Goal: Information Seeking & Learning: Learn about a topic

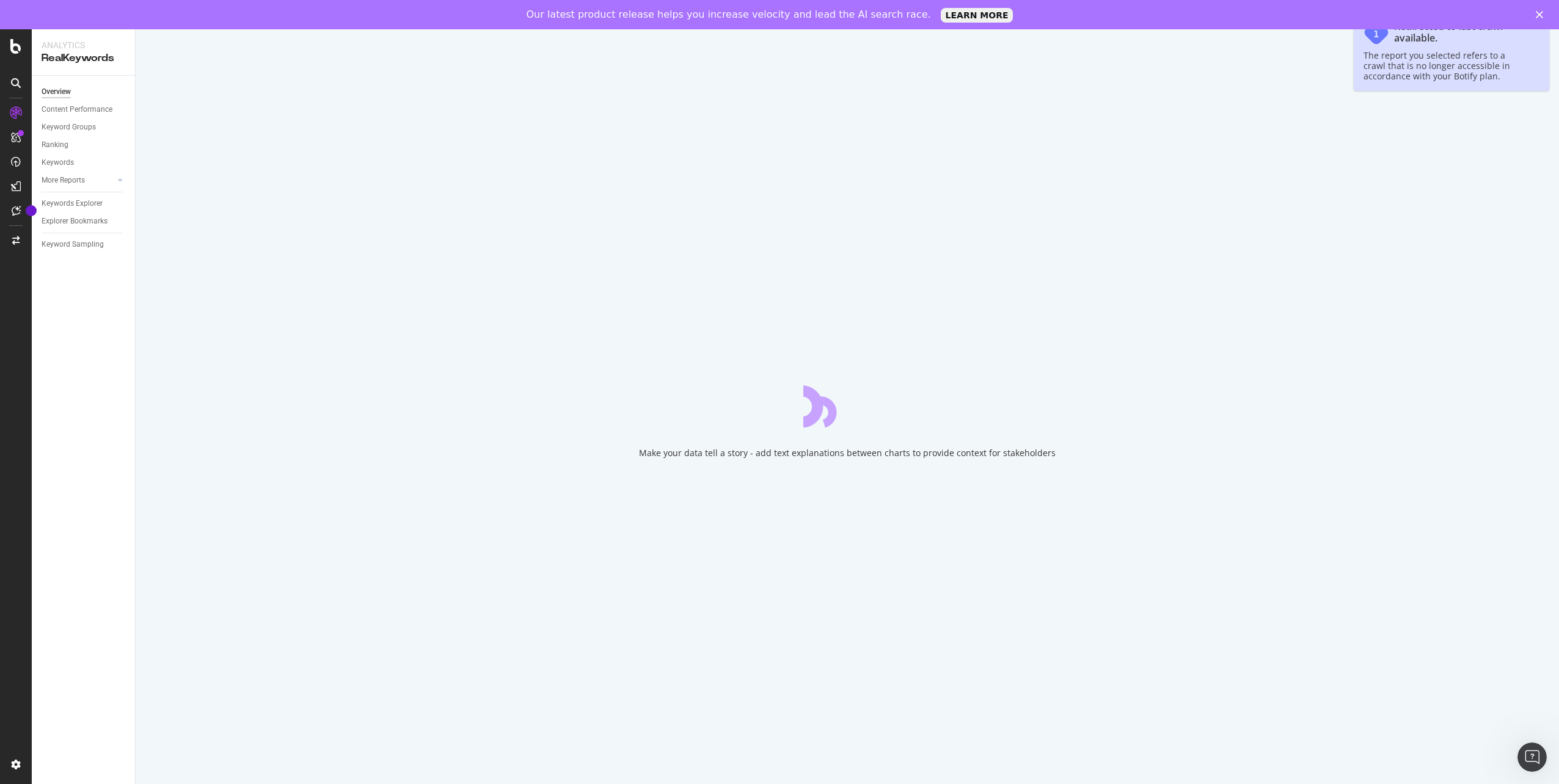
click at [1541, 13] on polygon "Close" at bounding box center [1539, 14] width 8 height 8
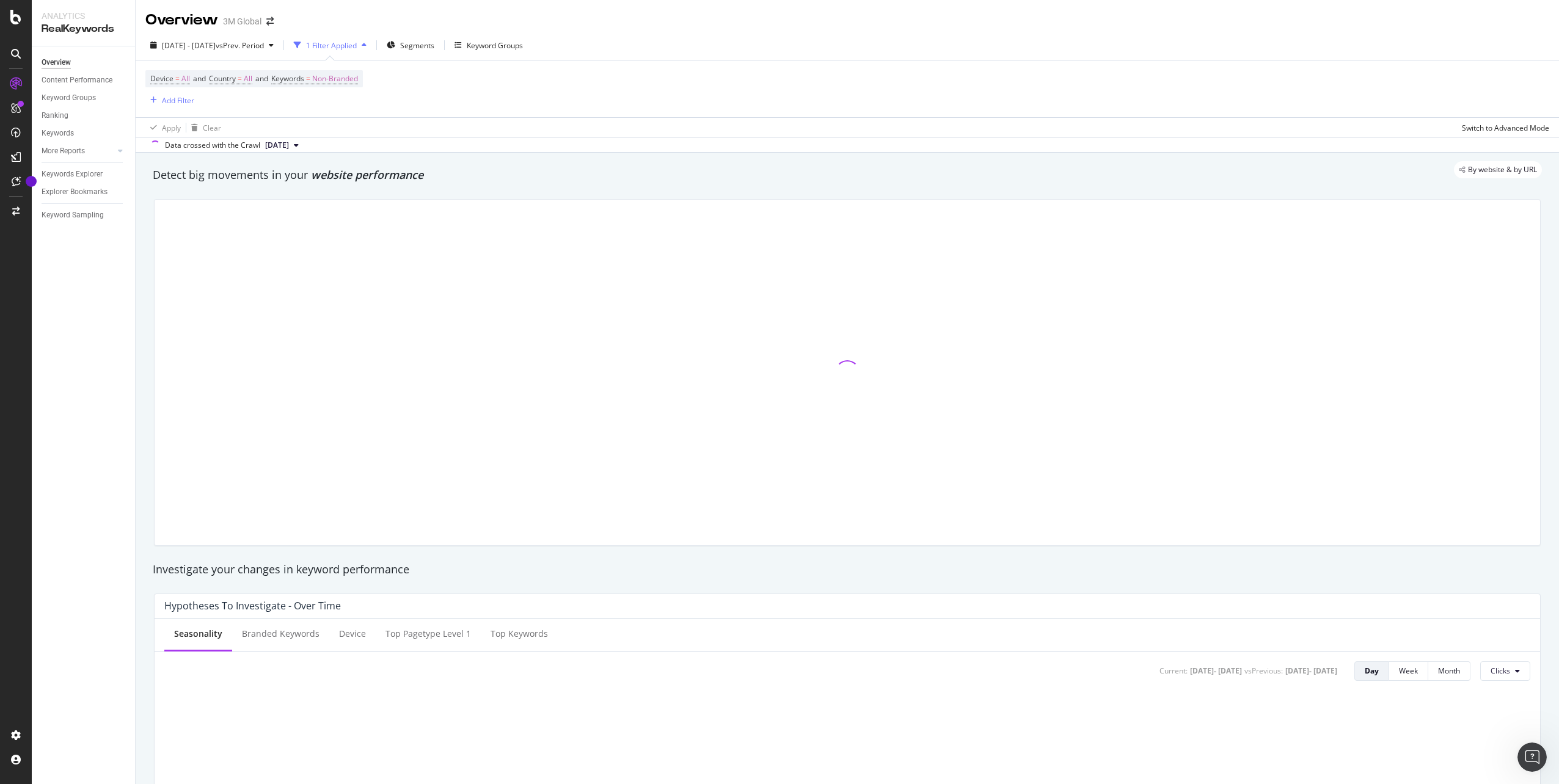
click at [1543, 18] on div "Overview 3M Global" at bounding box center [847, 15] width 1424 height 31
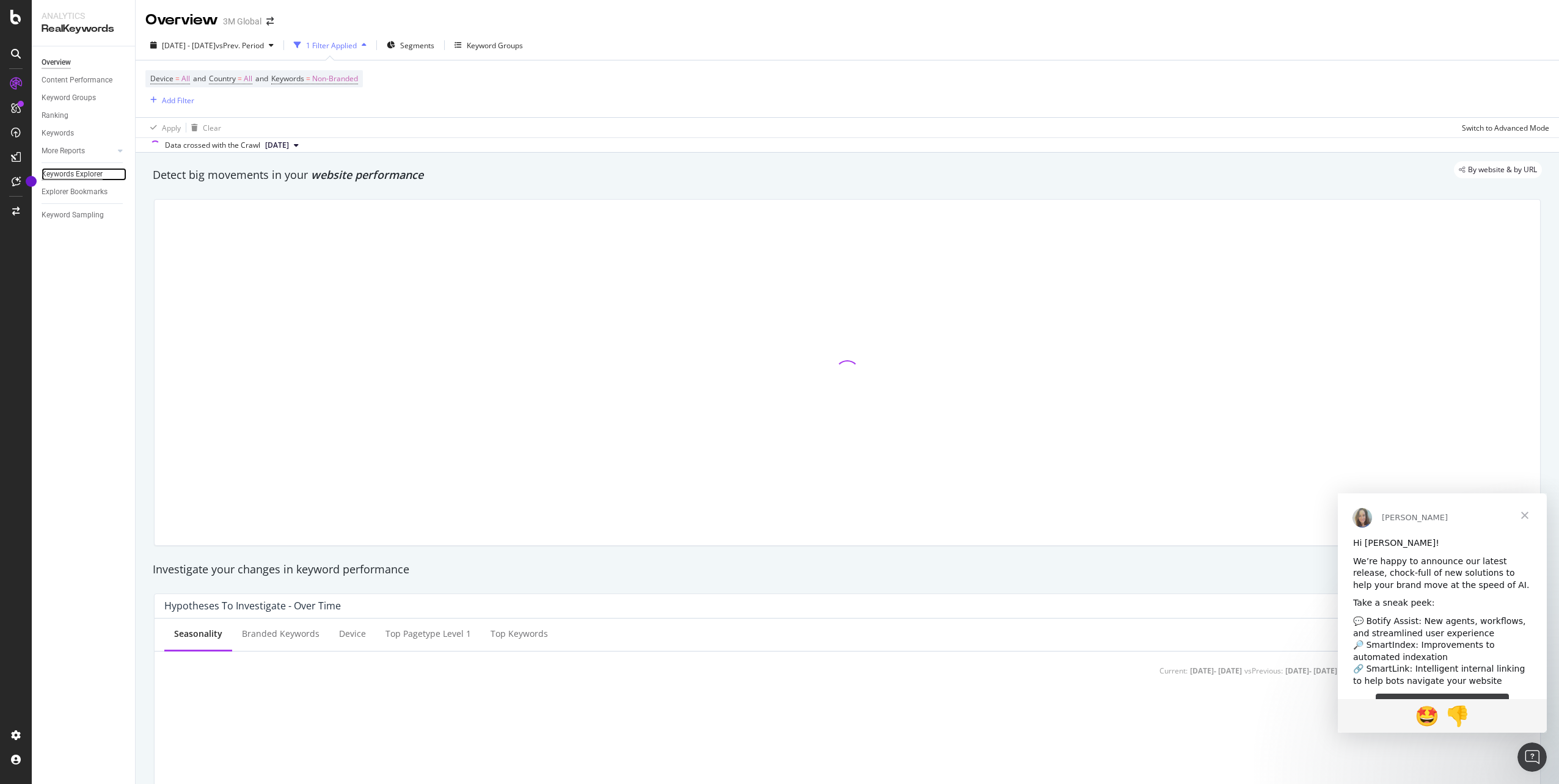
click at [83, 176] on div "Keywords Explorer" at bounding box center [72, 174] width 61 height 13
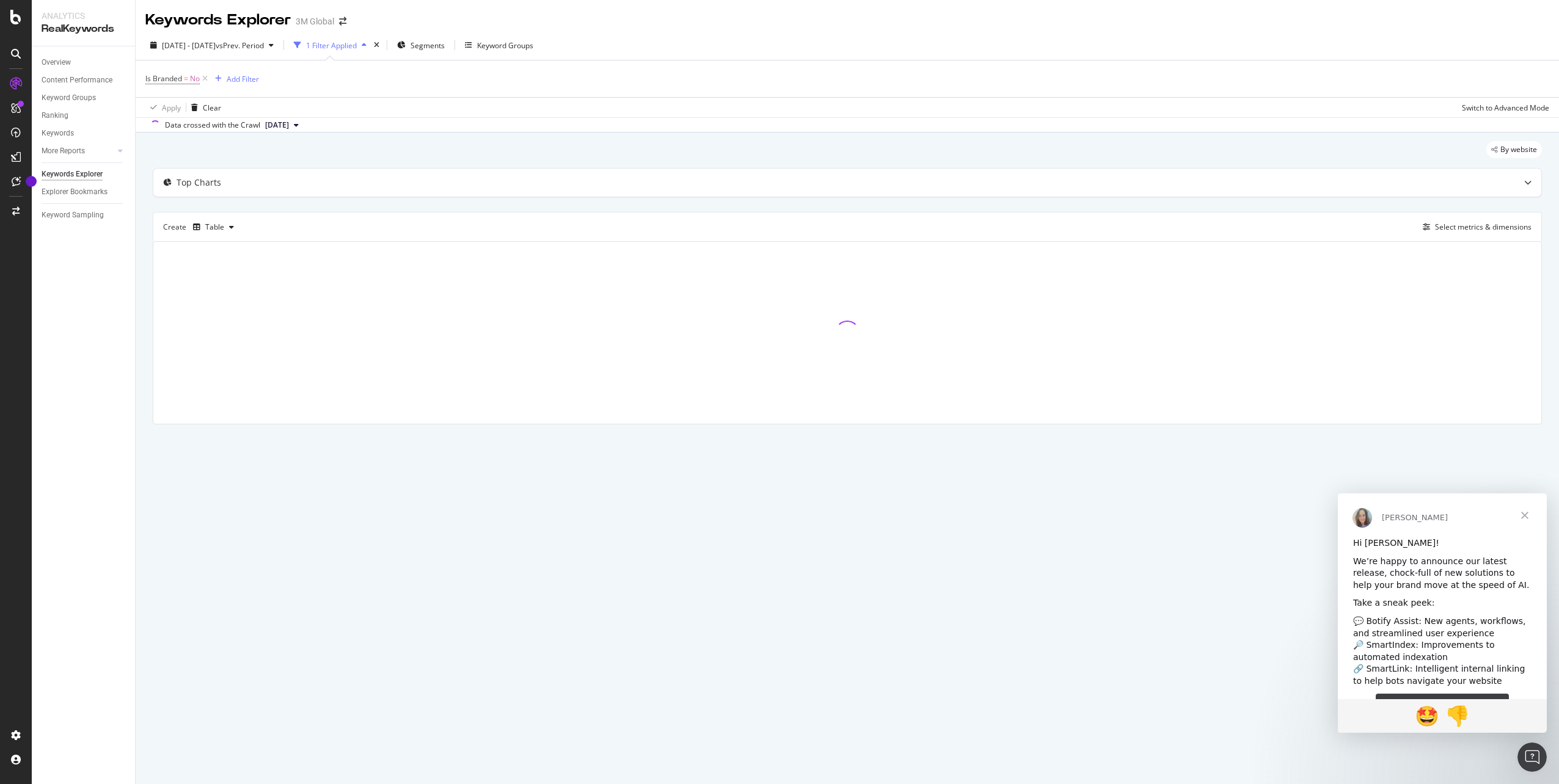
click at [357, 42] on div "1 Filter Applied" at bounding box center [331, 45] width 51 height 10
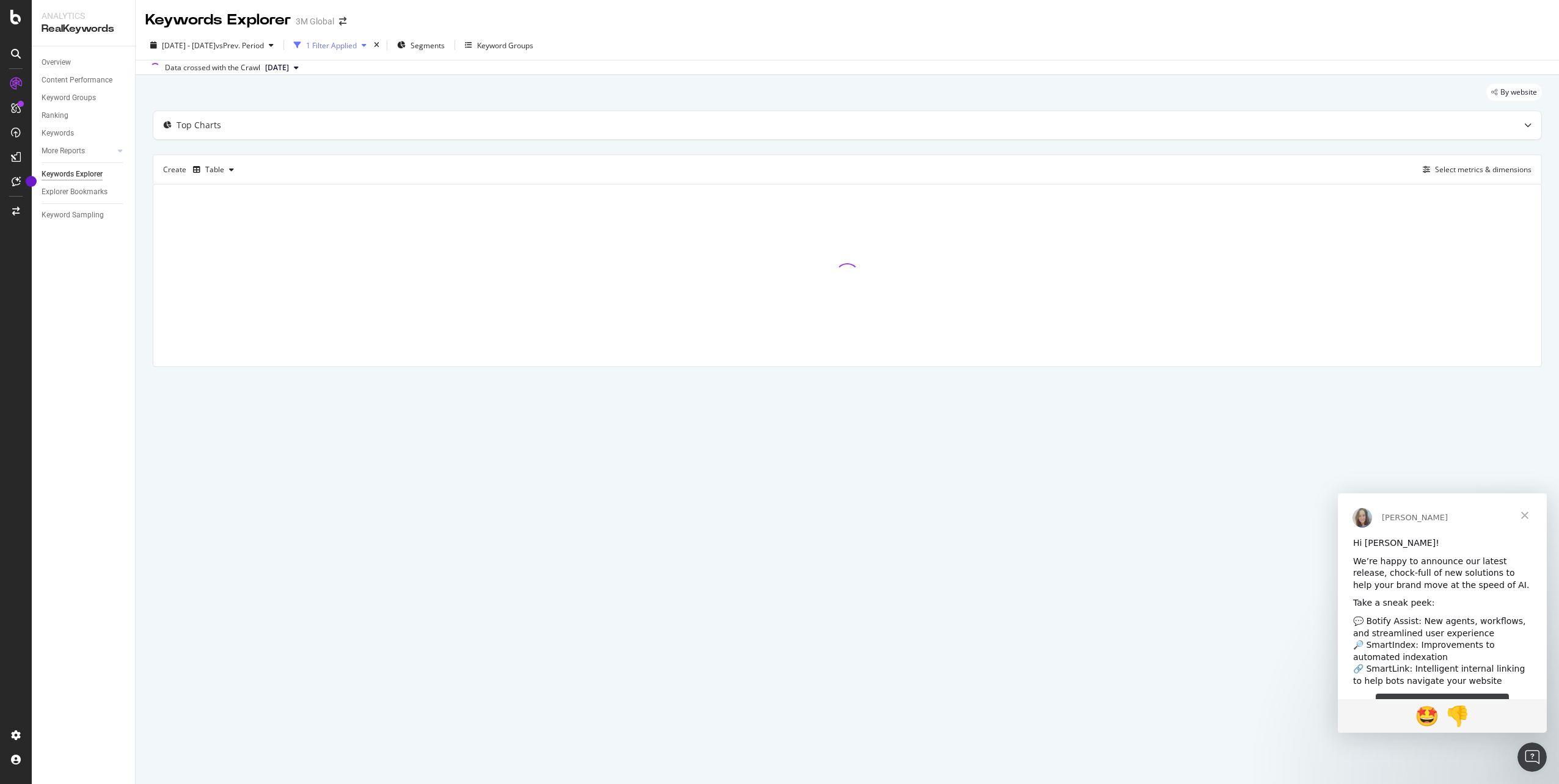
click at [366, 44] on icon "button" at bounding box center [364, 45] width 5 height 8
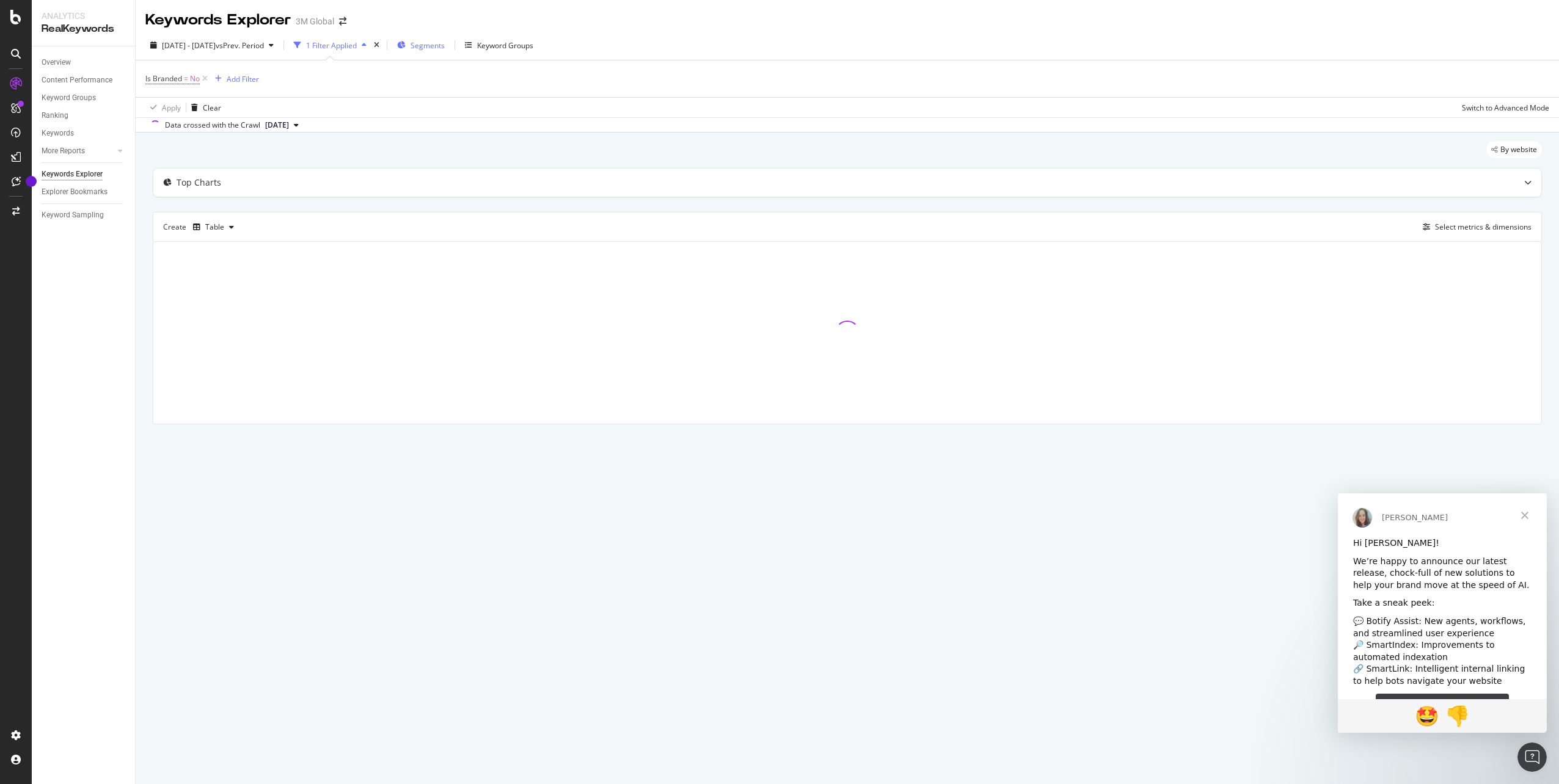
click at [441, 45] on div "Segments" at bounding box center [420, 45] width 48 height 18
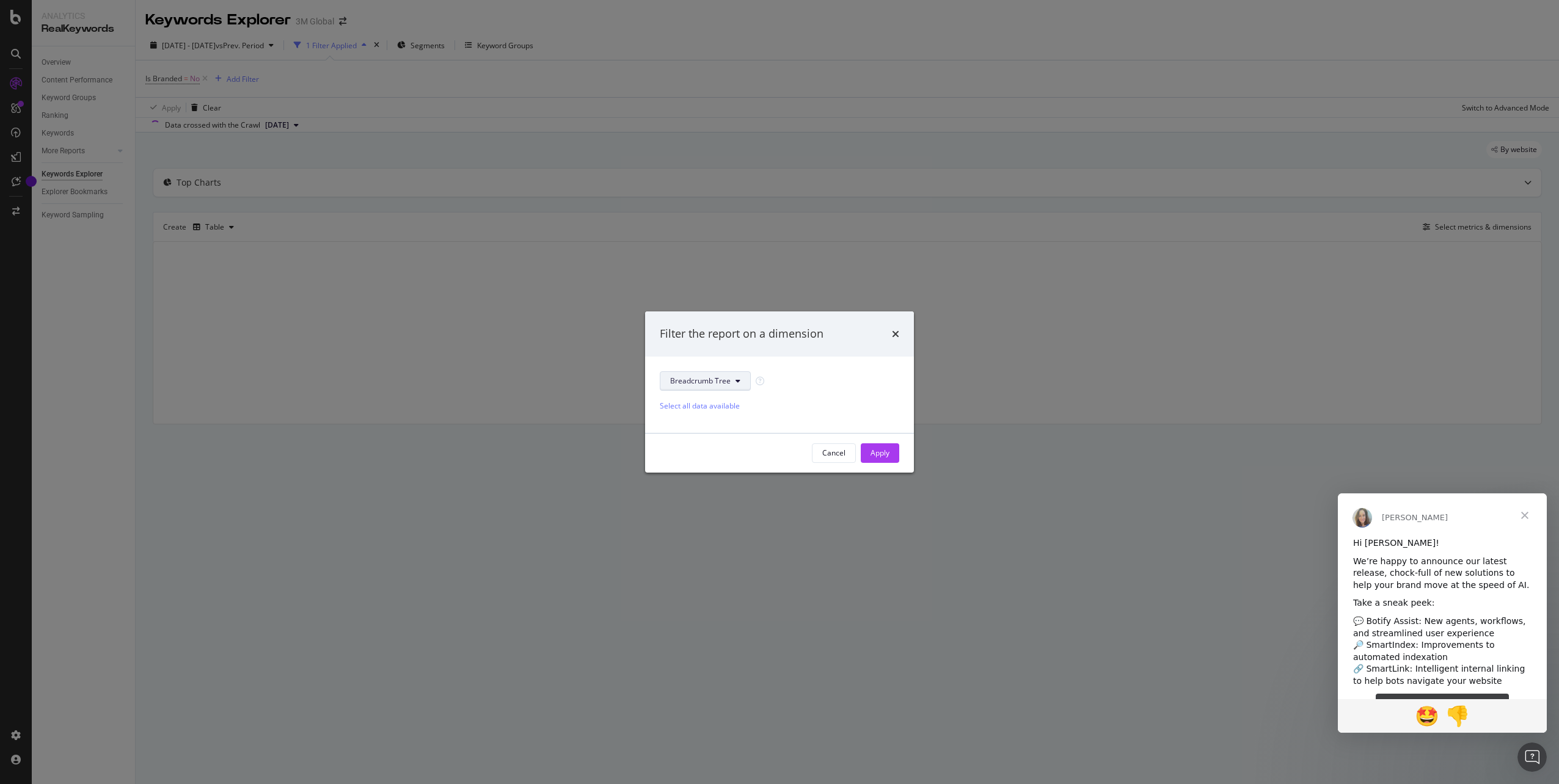
click at [736, 384] on icon "modal" at bounding box center [738, 381] width 5 height 8
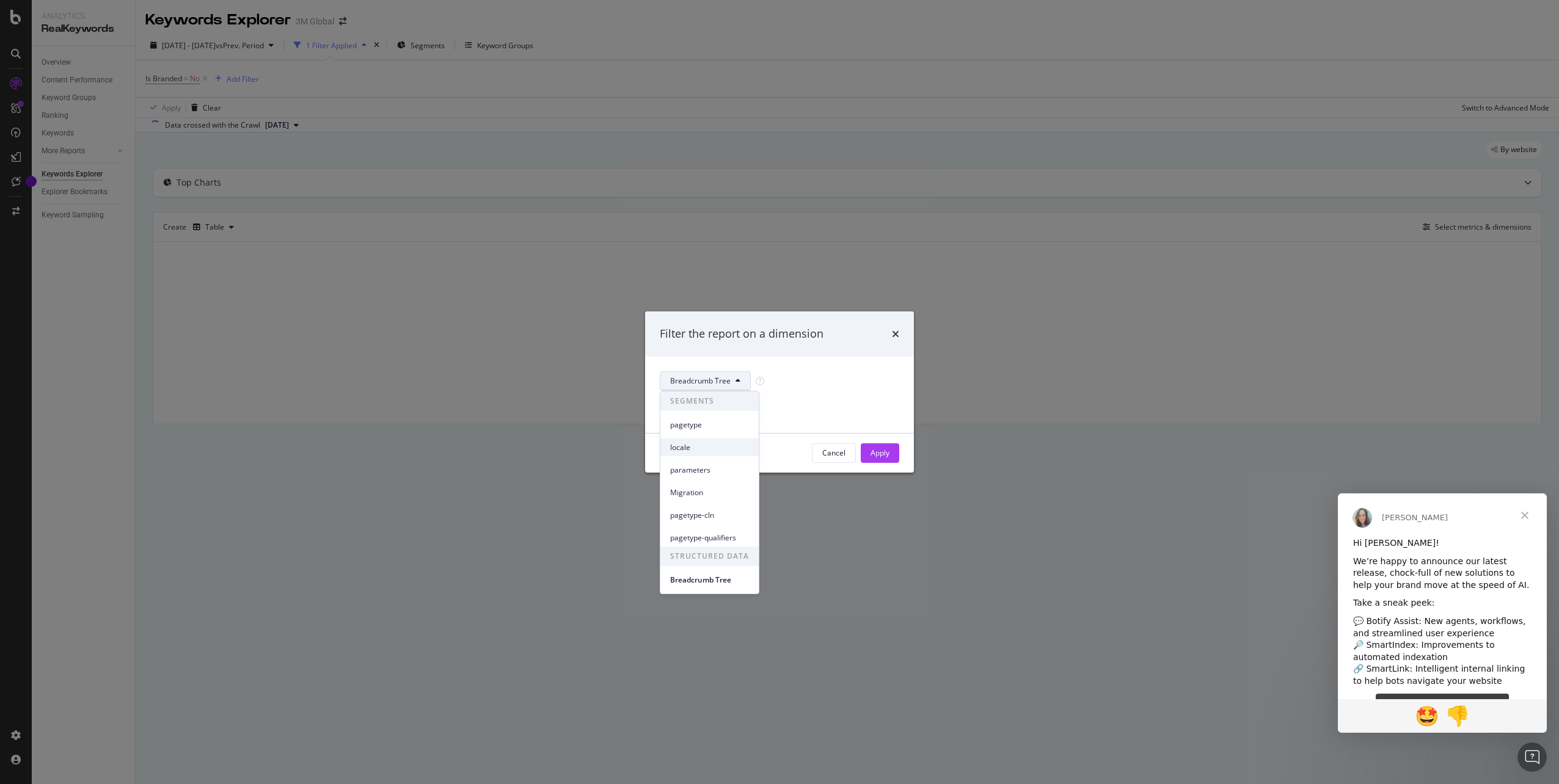
click at [711, 454] on div "locale" at bounding box center [710, 447] width 99 height 18
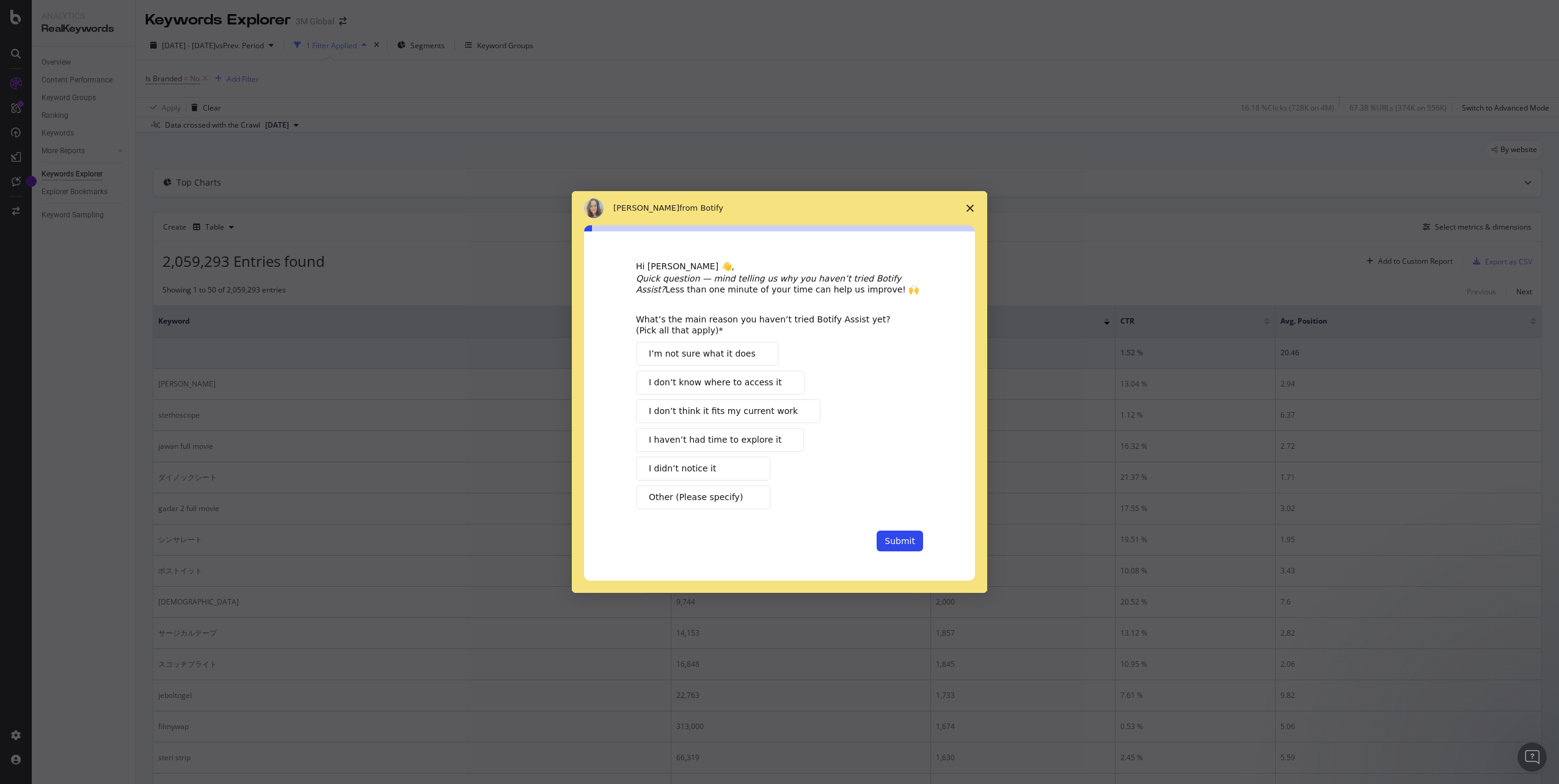
click at [968, 206] on polygon "Close survey" at bounding box center [970, 208] width 8 height 8
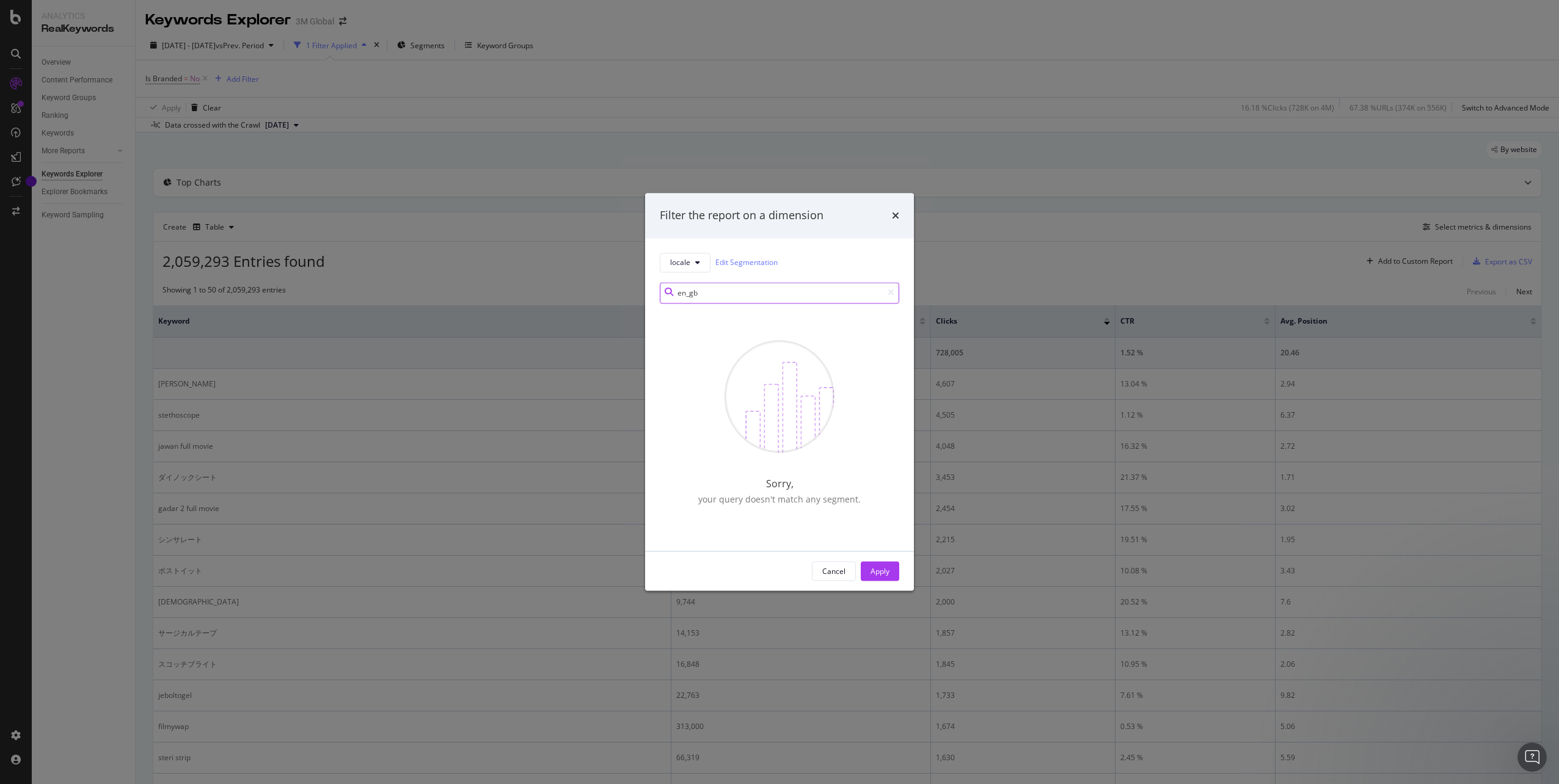
click at [763, 298] on input "en_gb" at bounding box center [779, 293] width 239 height 22
type input "e"
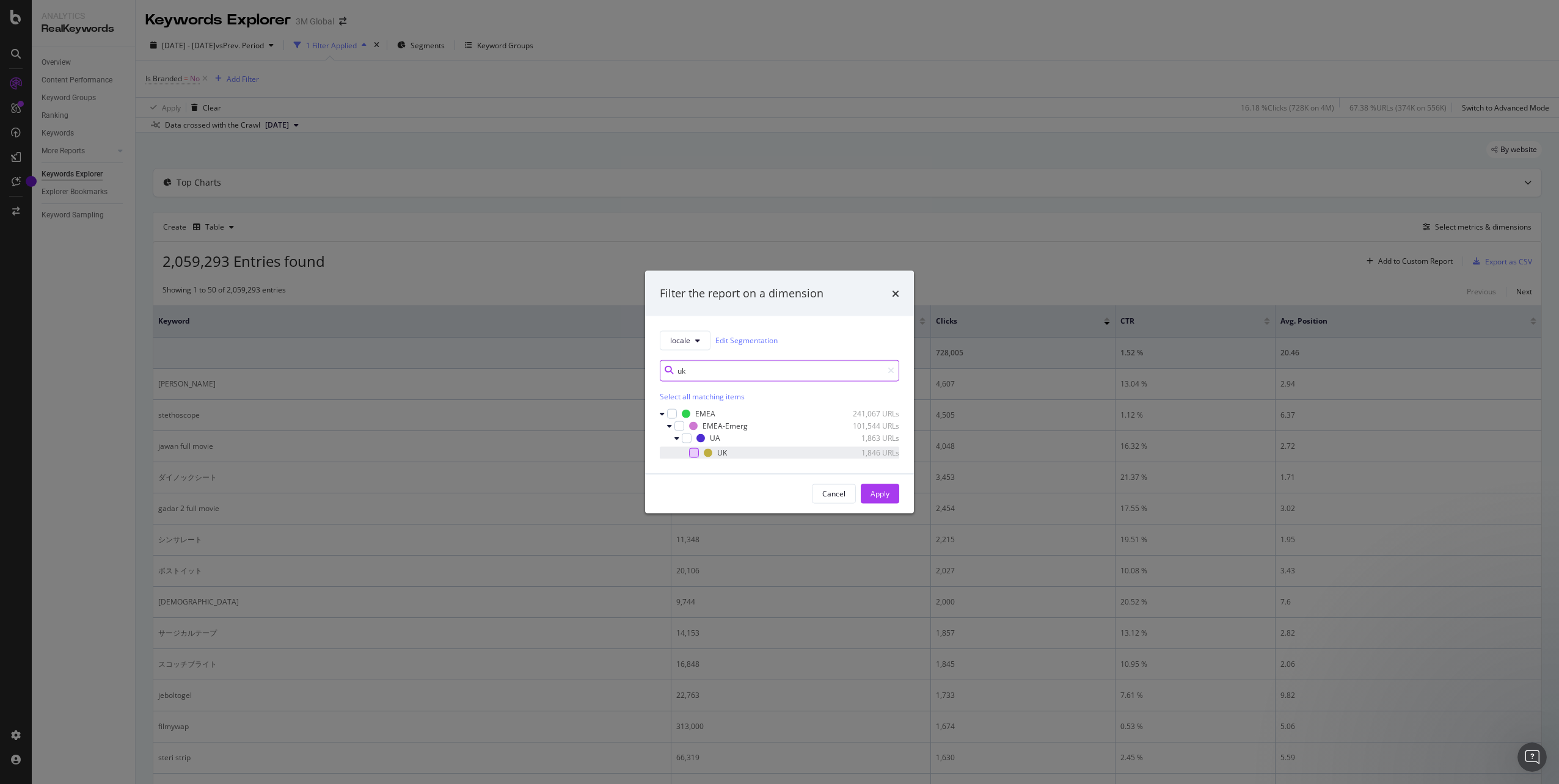
type input "uk"
click at [695, 452] on div "modal" at bounding box center [694, 453] width 10 height 10
click at [686, 439] on icon "modal" at bounding box center [686, 437] width 6 height 6
click at [685, 439] on icon "modal" at bounding box center [686, 437] width 6 height 6
click at [697, 454] on div "modal" at bounding box center [694, 453] width 10 height 10
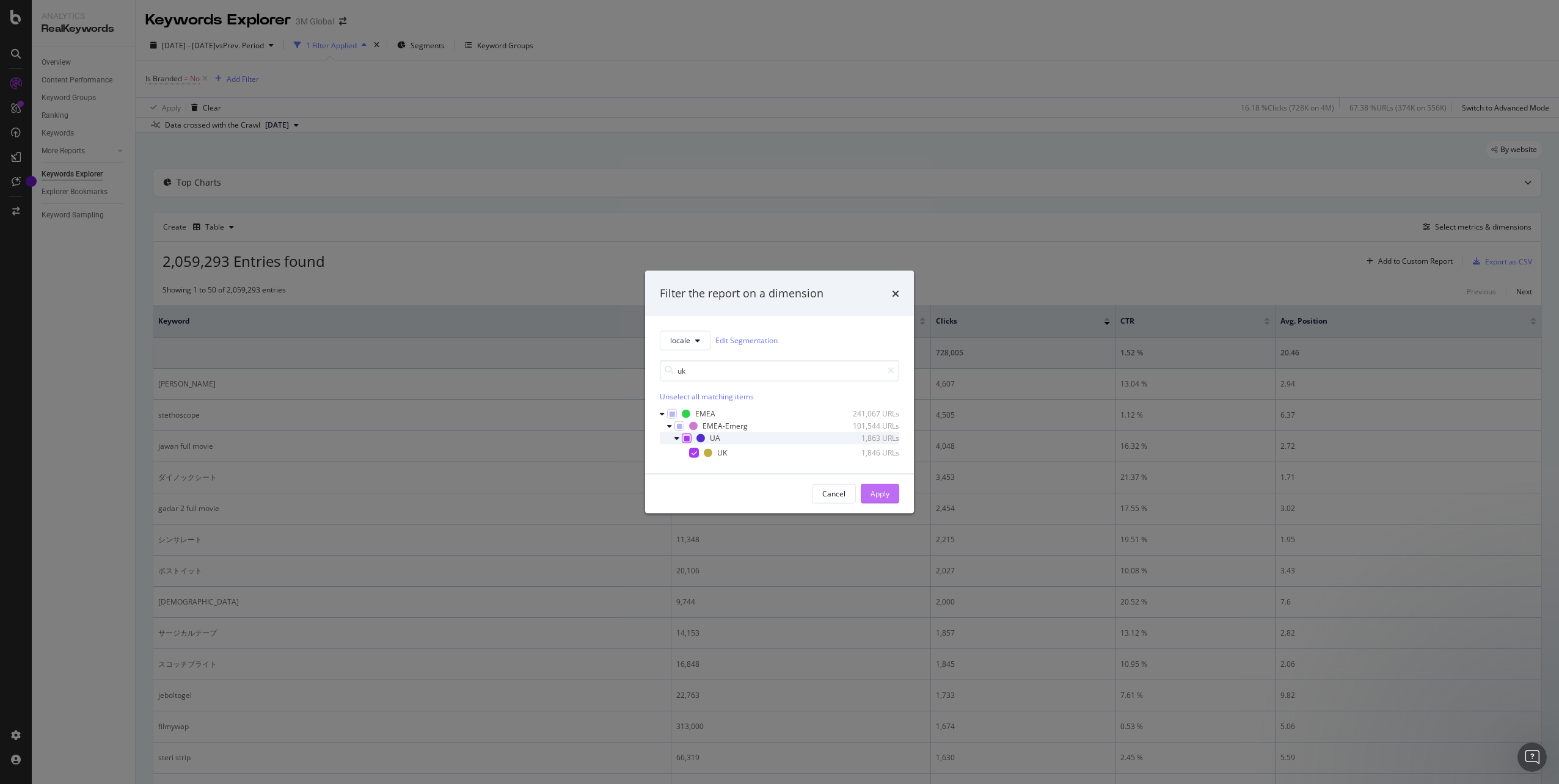
click at [889, 496] on div "Apply" at bounding box center [879, 494] width 19 height 10
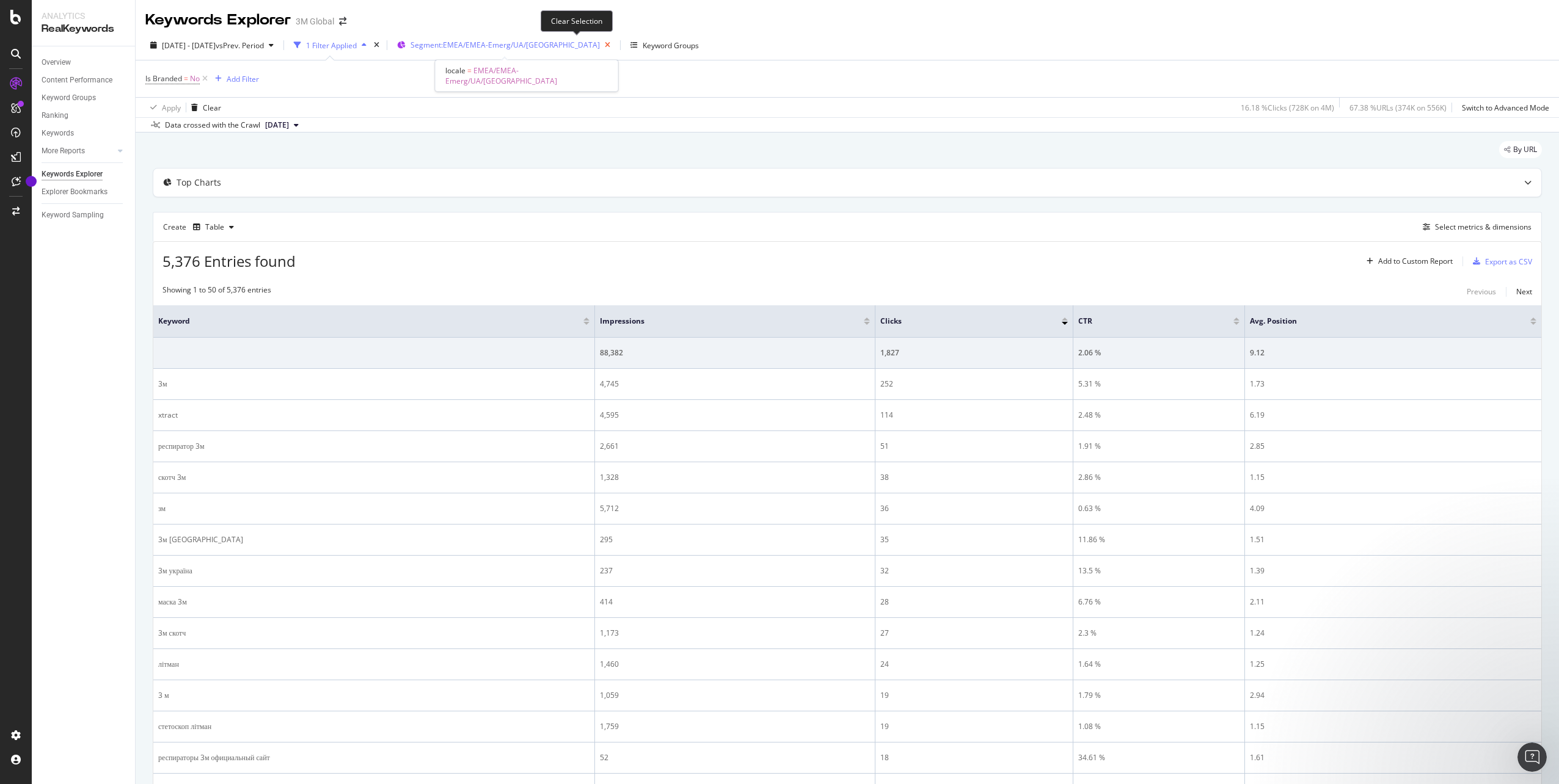
click at [600, 45] on icon "button" at bounding box center [608, 45] width 15 height 17
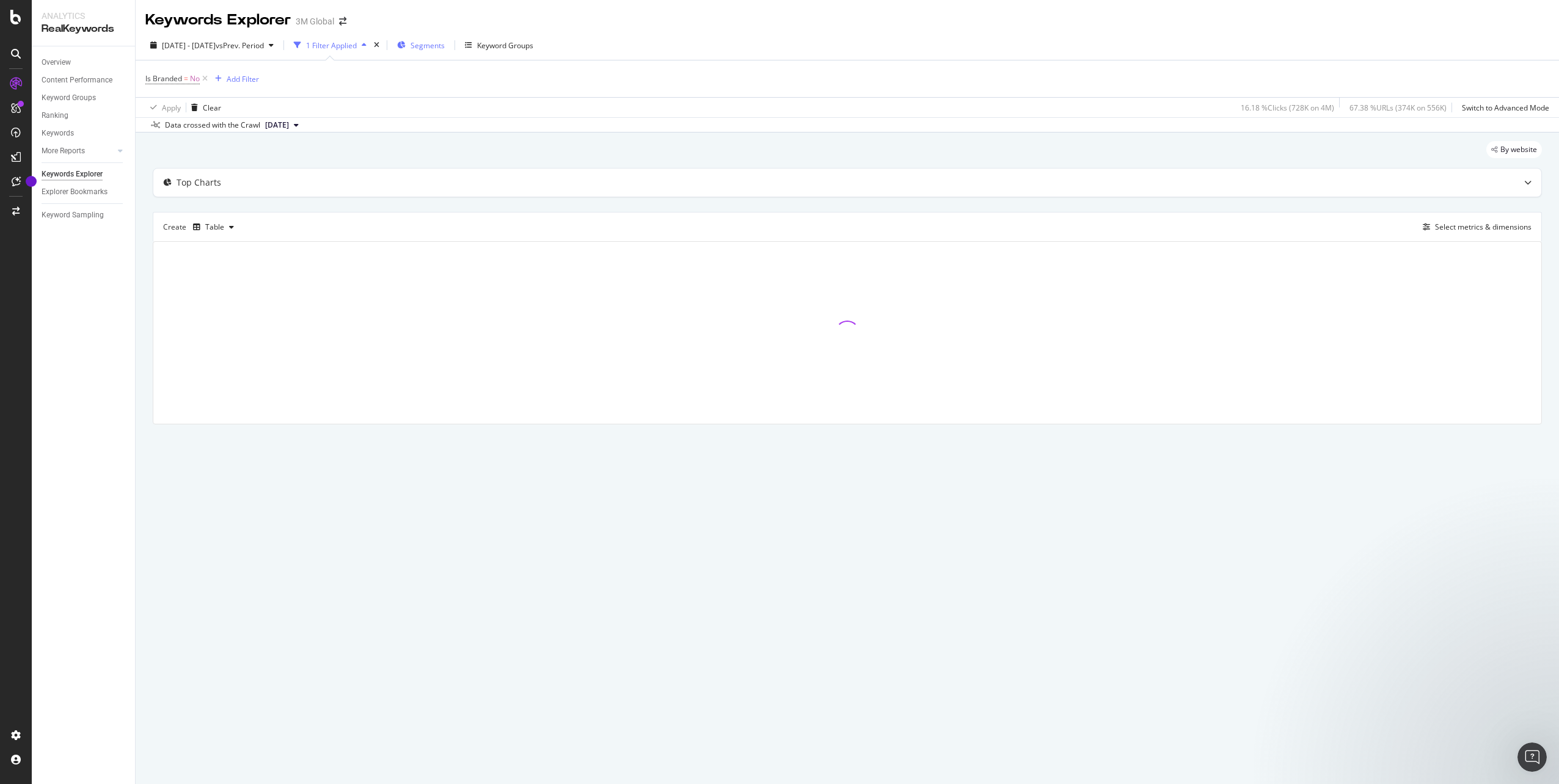
click at [445, 44] on span "Segments" at bounding box center [427, 45] width 34 height 10
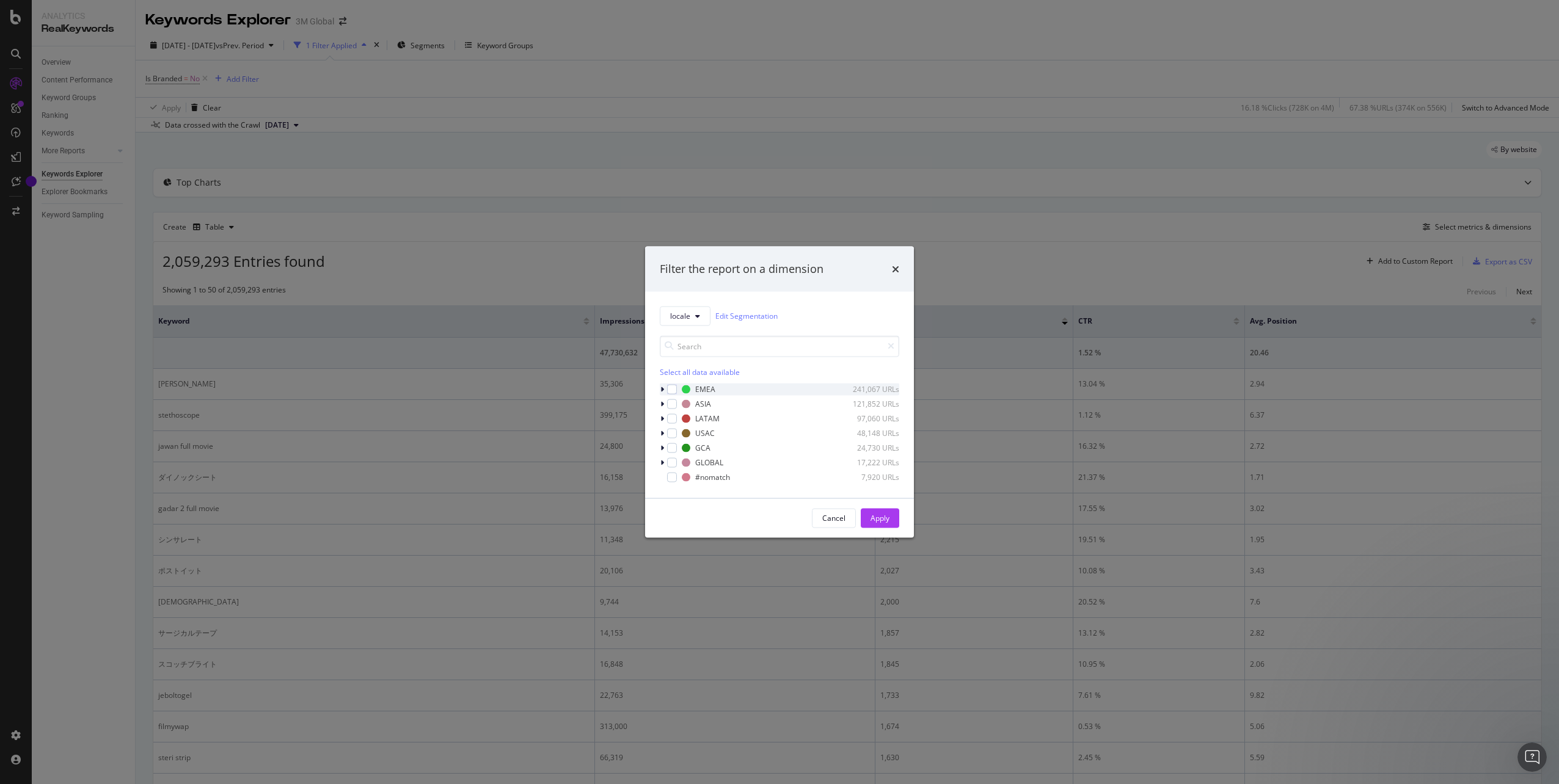
click at [663, 389] on icon "modal" at bounding box center [662, 389] width 3 height 8
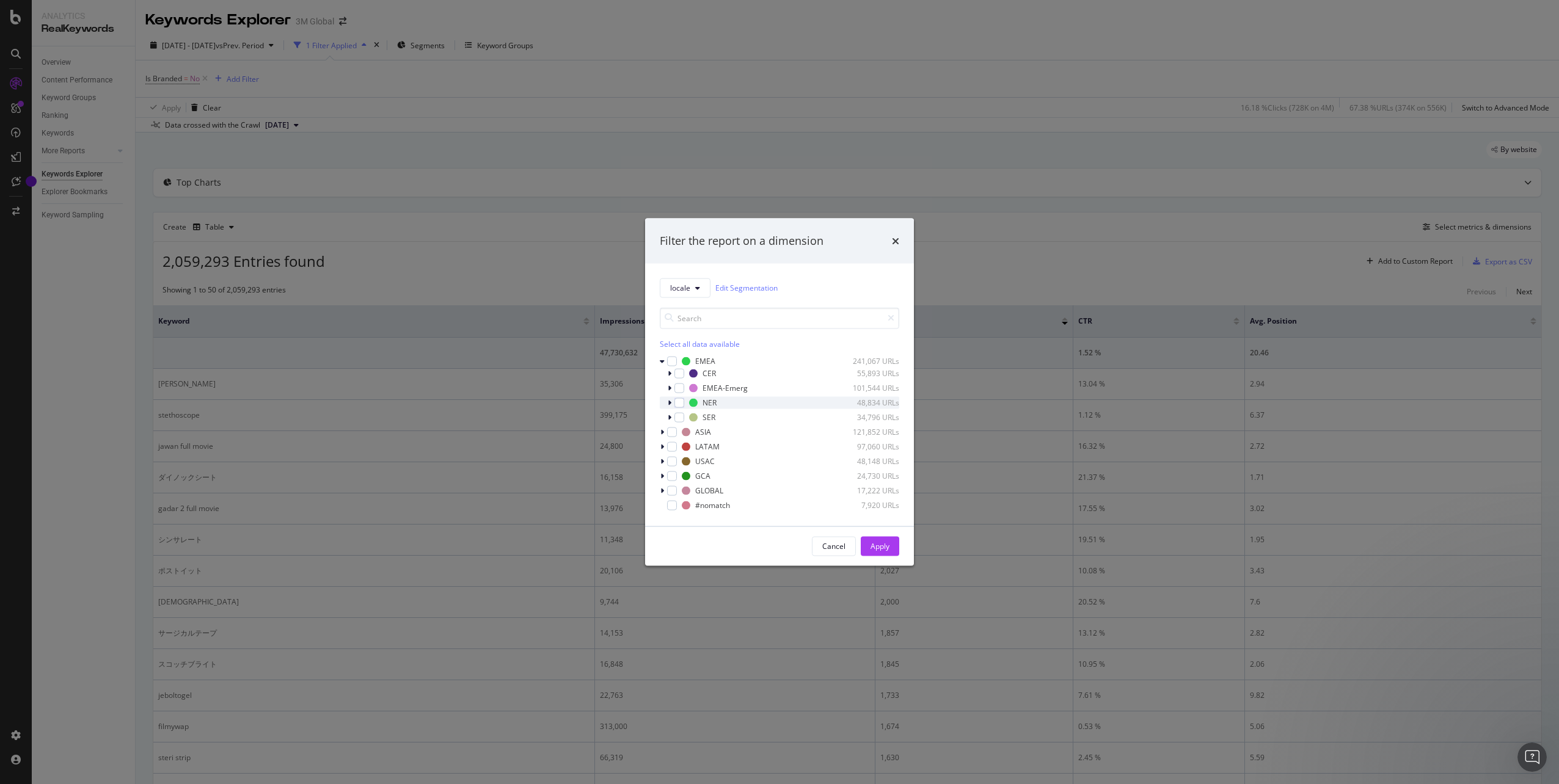
click at [670, 403] on icon "modal" at bounding box center [670, 402] width 3 height 8
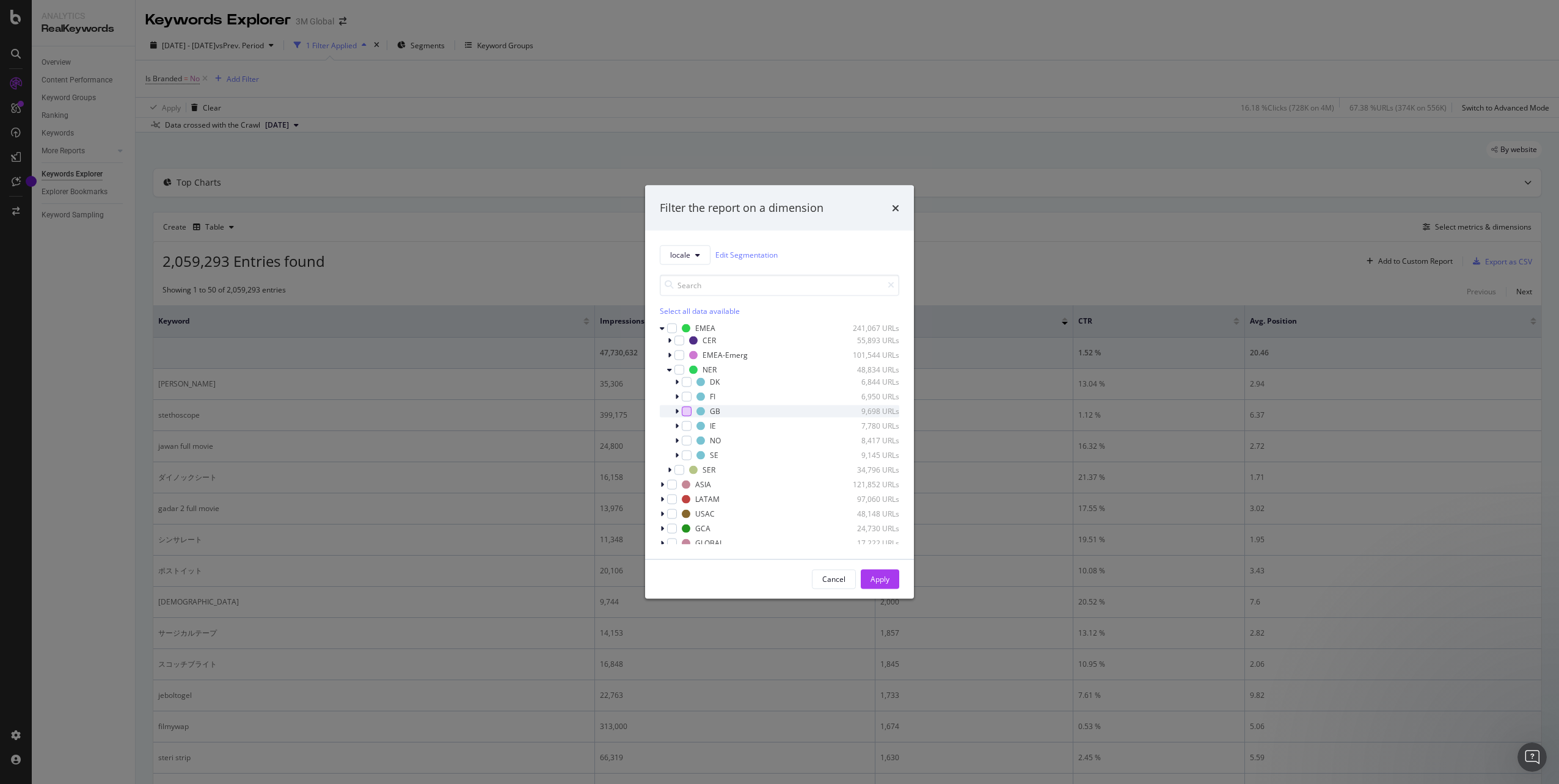
click at [685, 414] on div "modal" at bounding box center [687, 411] width 10 height 10
click at [881, 583] on div "Apply" at bounding box center [879, 579] width 19 height 10
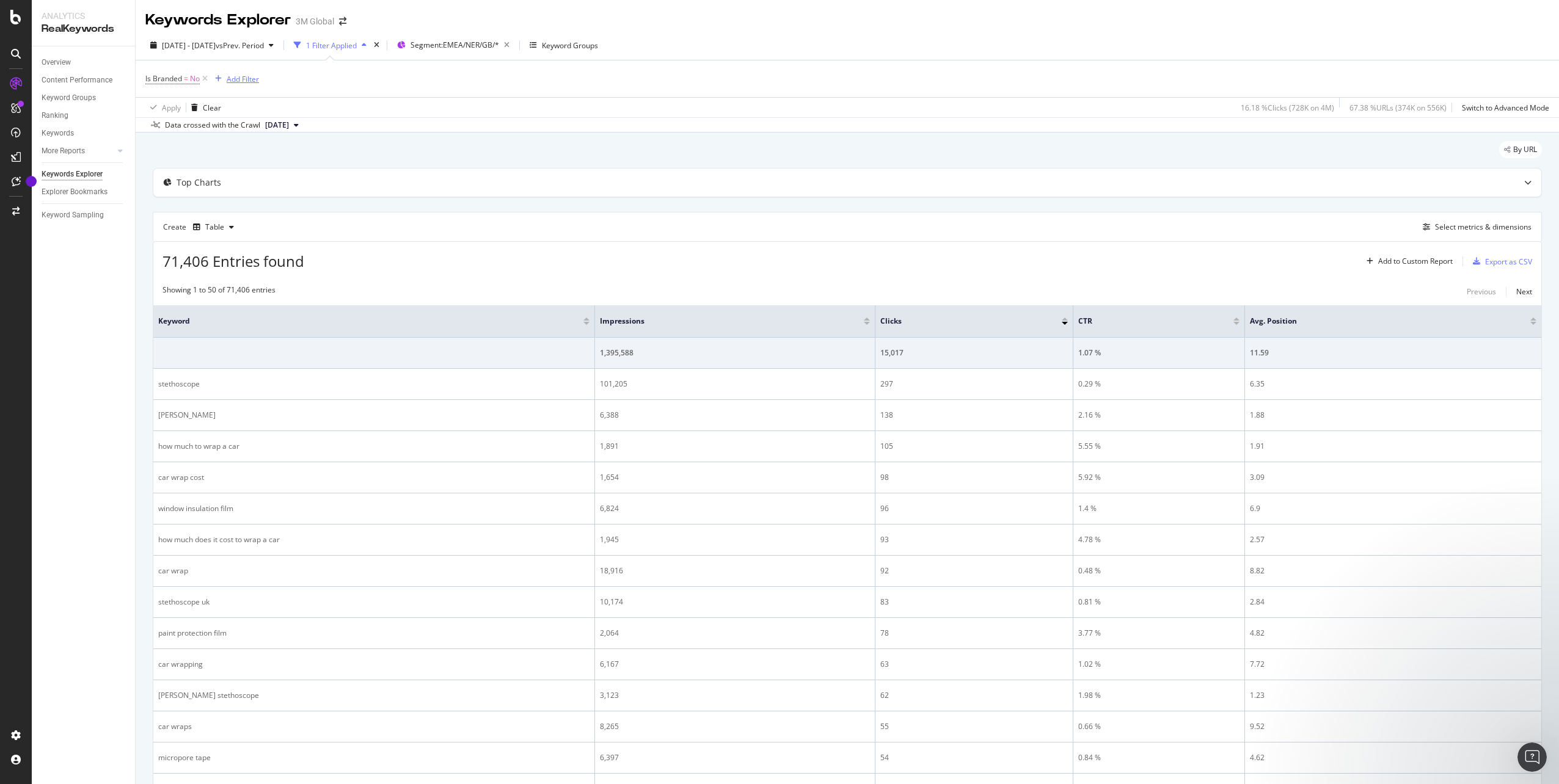
click at [253, 79] on div "Add Filter" at bounding box center [242, 79] width 33 height 10
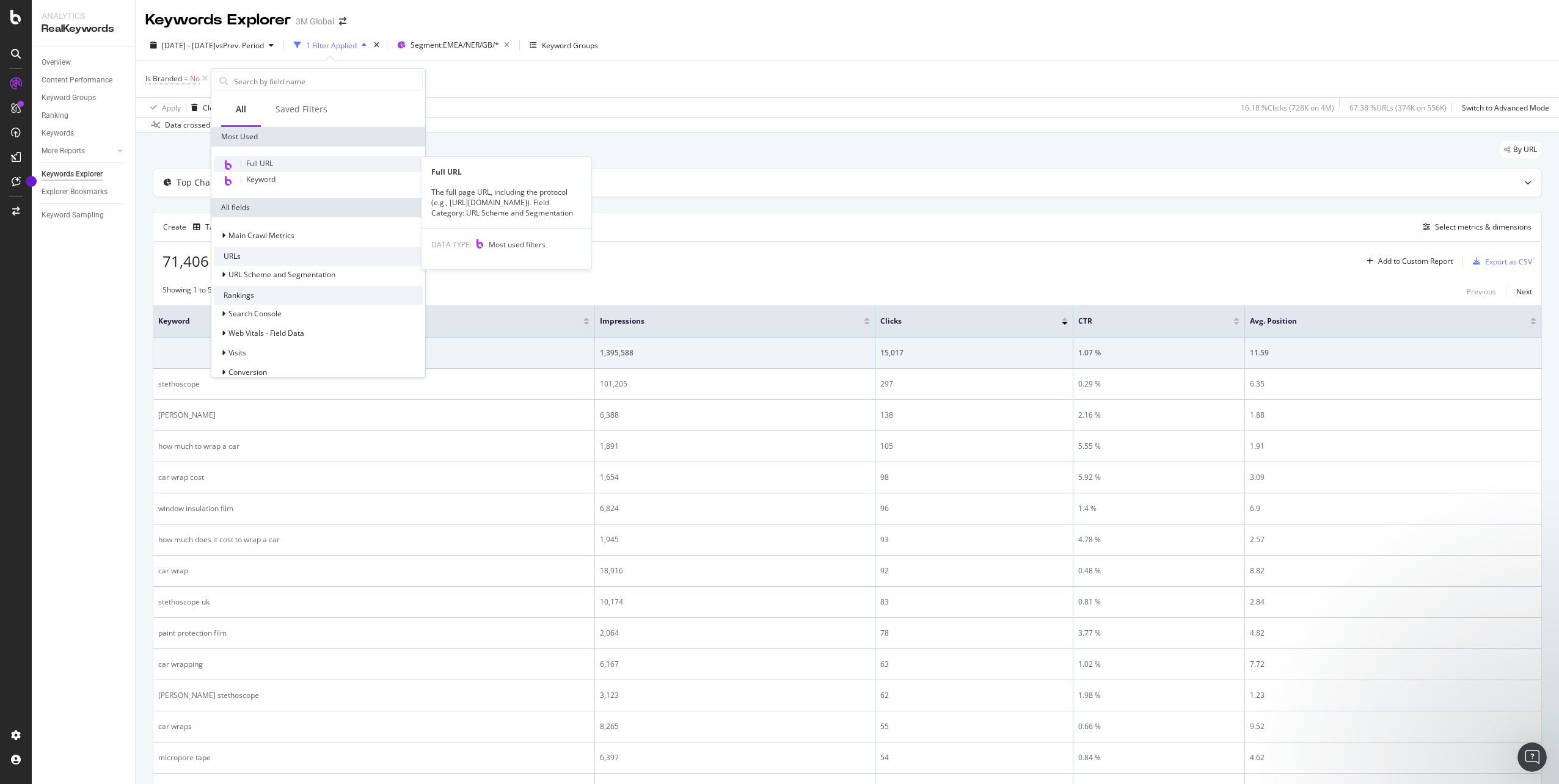
click at [299, 160] on div "Full URL" at bounding box center [318, 164] width 209 height 16
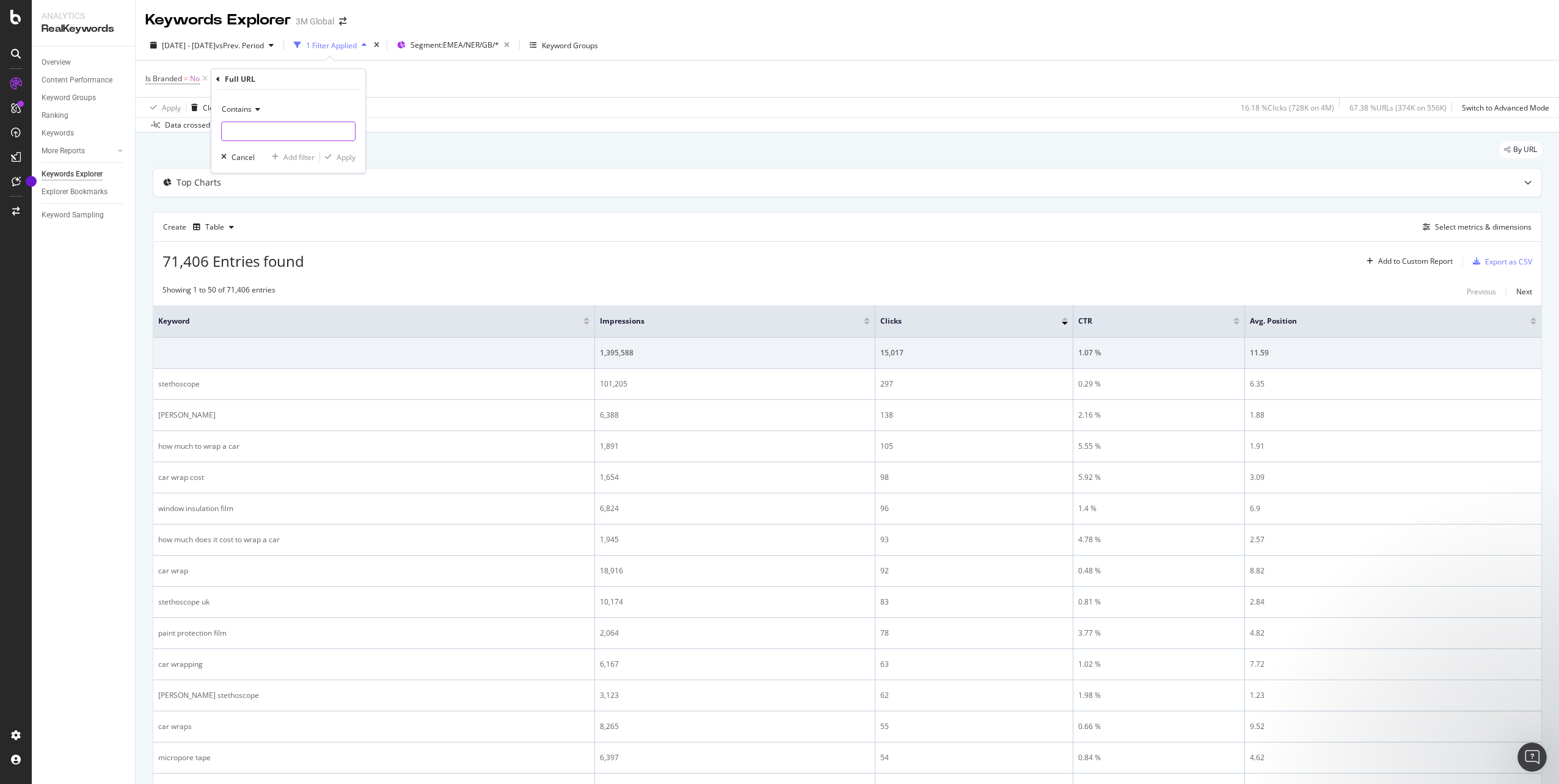
click at [294, 132] on input "text" at bounding box center [288, 130] width 133 height 19
paste input "[URL][DOMAIN_NAME]"
type input "[URL][DOMAIN_NAME]"
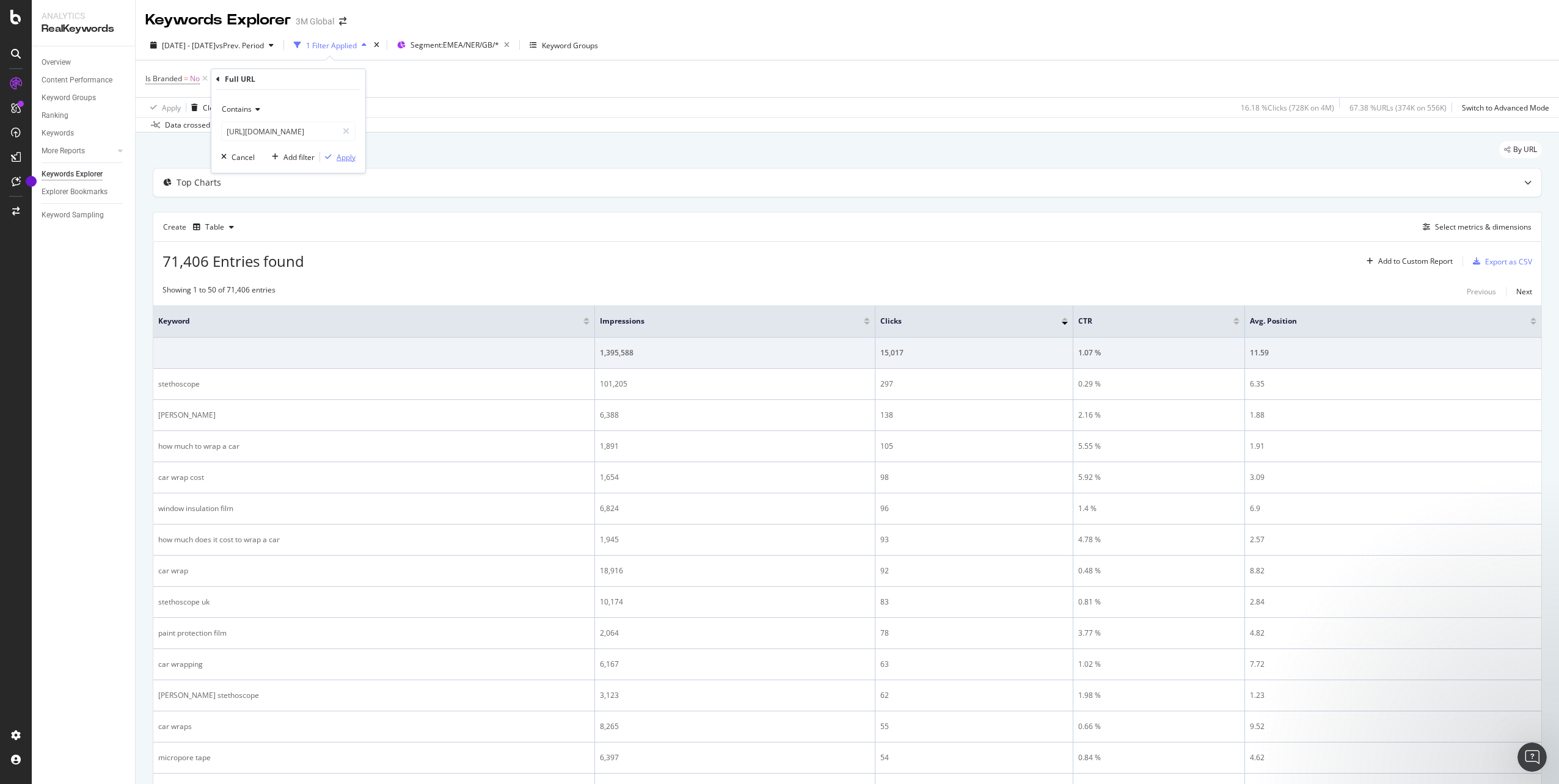
click at [344, 156] on div "Apply" at bounding box center [346, 157] width 19 height 10
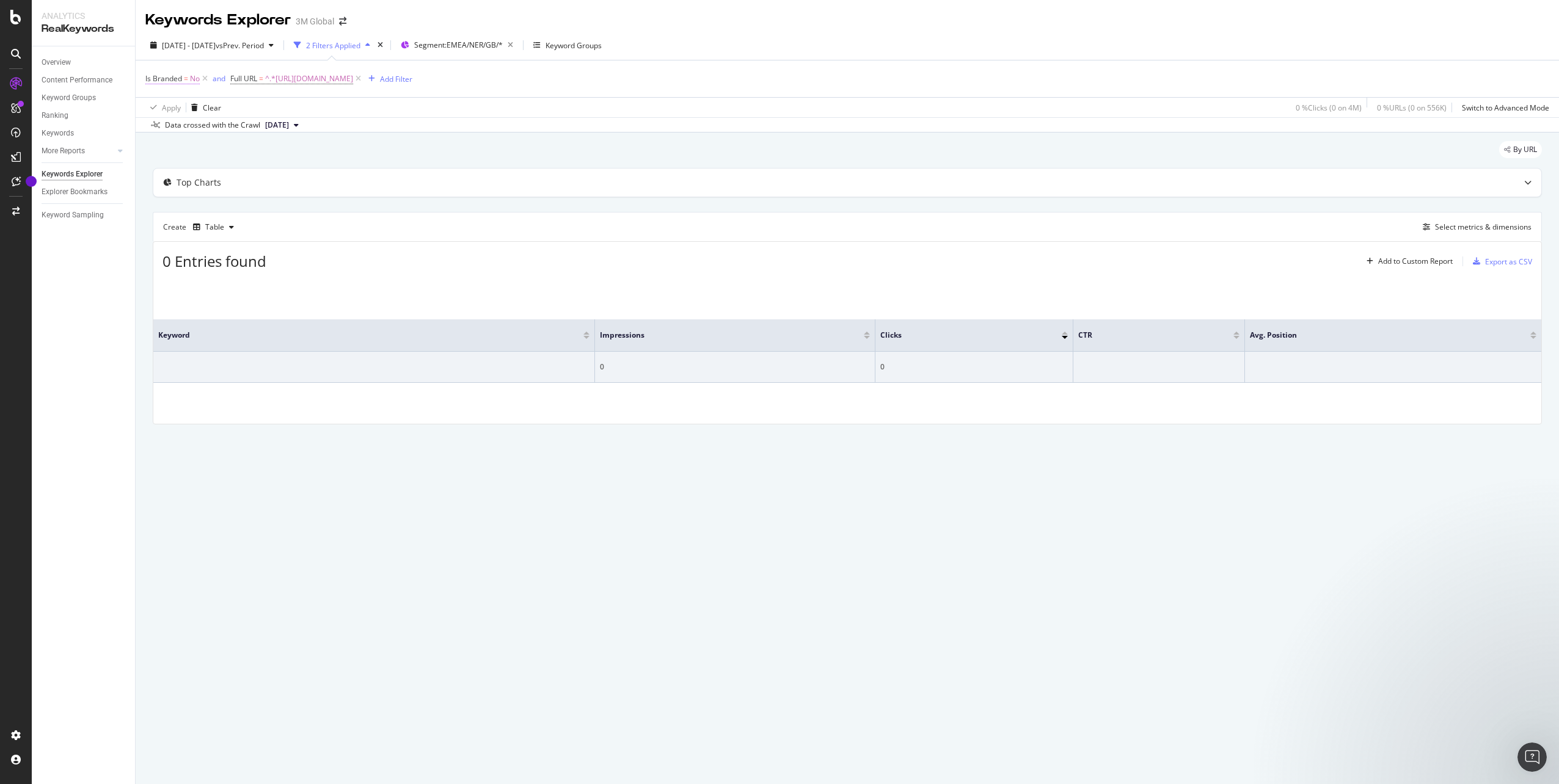
click at [176, 79] on span "Is Branded" at bounding box center [164, 79] width 37 height 10
click at [174, 109] on icon at bounding box center [171, 107] width 8 height 8
click at [167, 129] on span "Yes" at bounding box center [168, 133] width 13 height 10
drag, startPoint x: 283, startPoint y: 133, endPoint x: 344, endPoint y: 140, distance: 61.4
click at [283, 133] on div "Apply" at bounding box center [280, 133] width 19 height 10
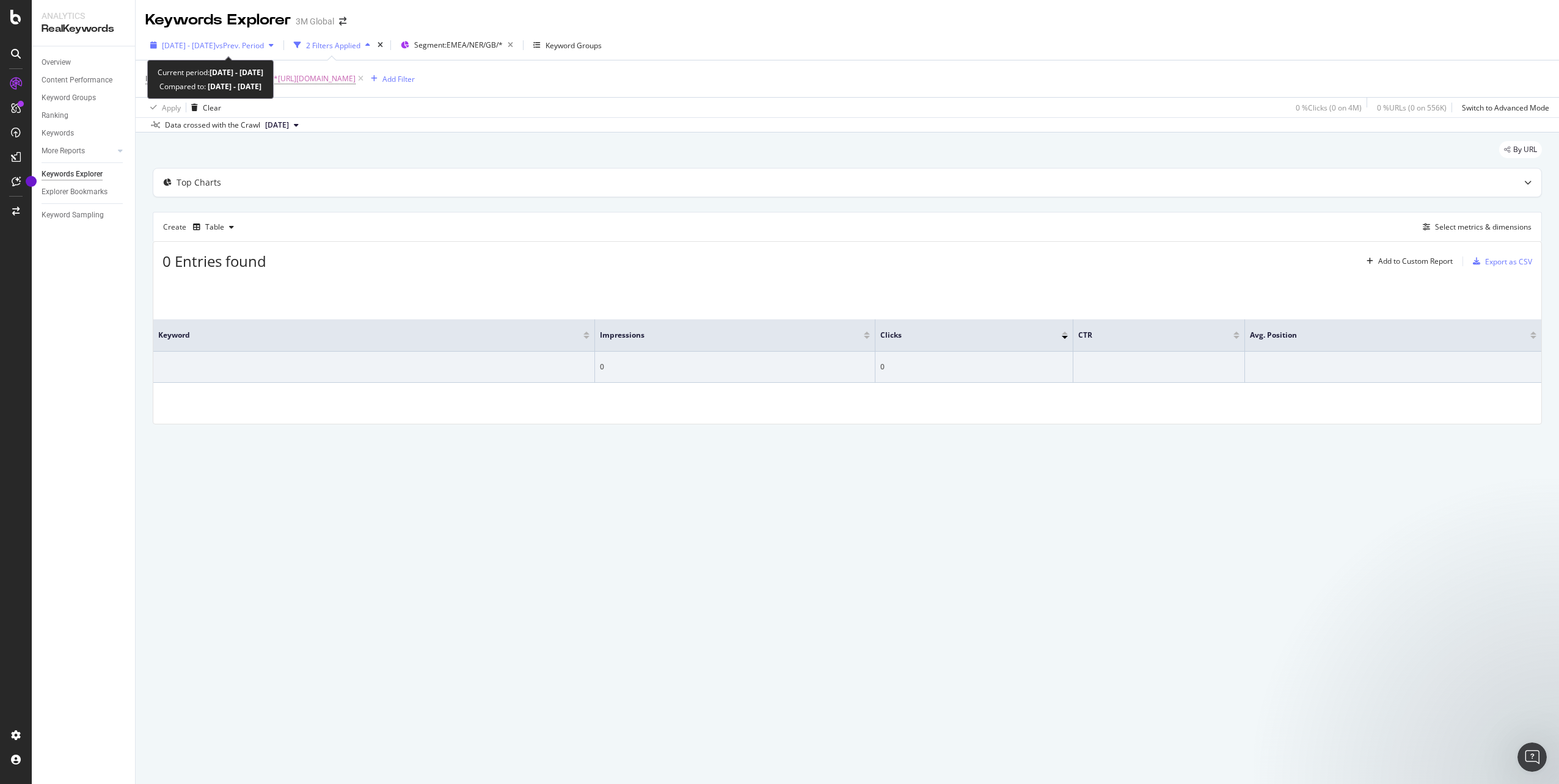
click at [216, 44] on span "[DATE] - [DATE]" at bounding box center [189, 45] width 53 height 10
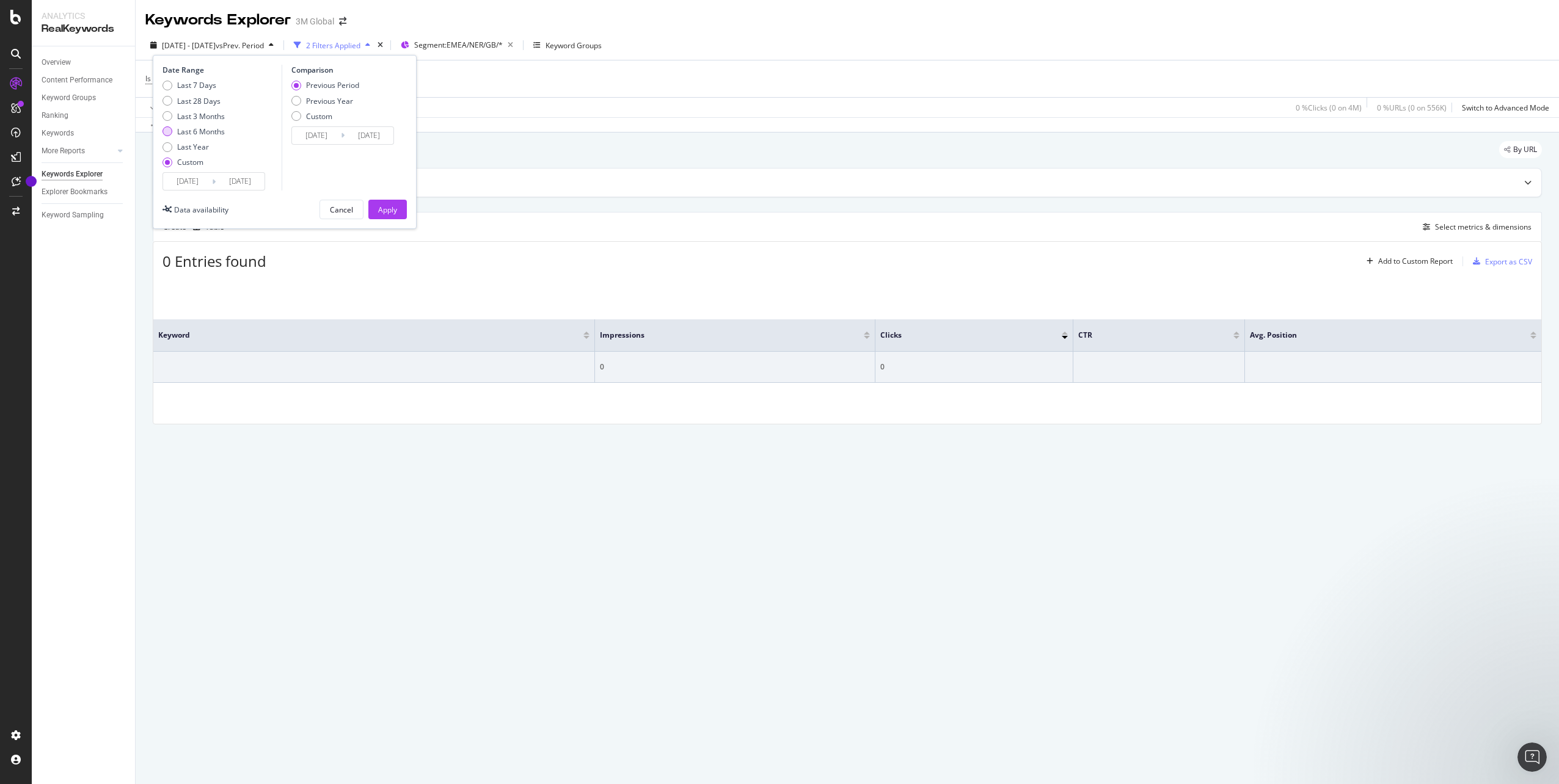
click at [217, 128] on div "Last 6 Months" at bounding box center [201, 131] width 48 height 10
type input "[DATE]"
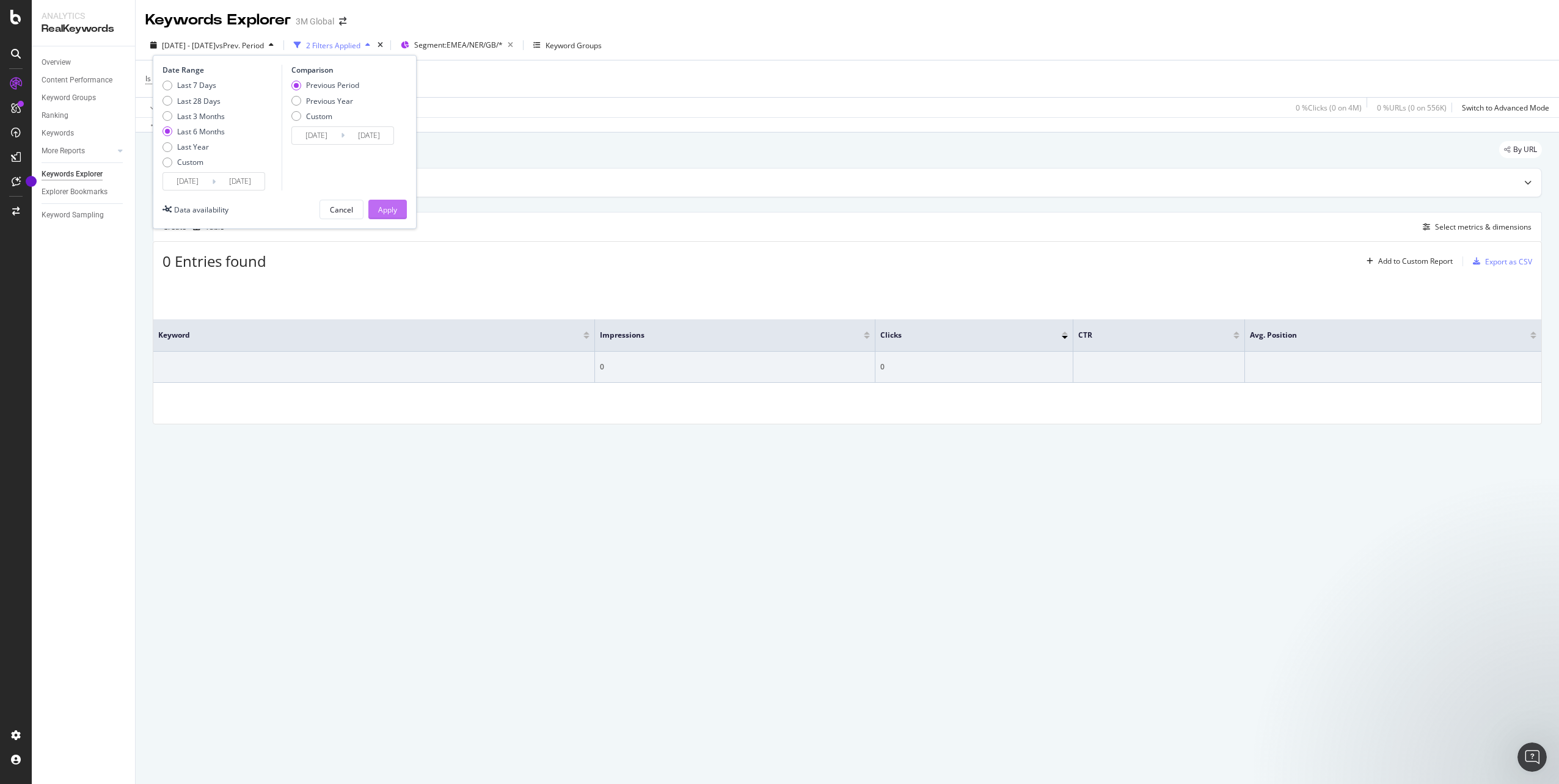
click at [396, 210] on div "Apply" at bounding box center [387, 210] width 19 height 10
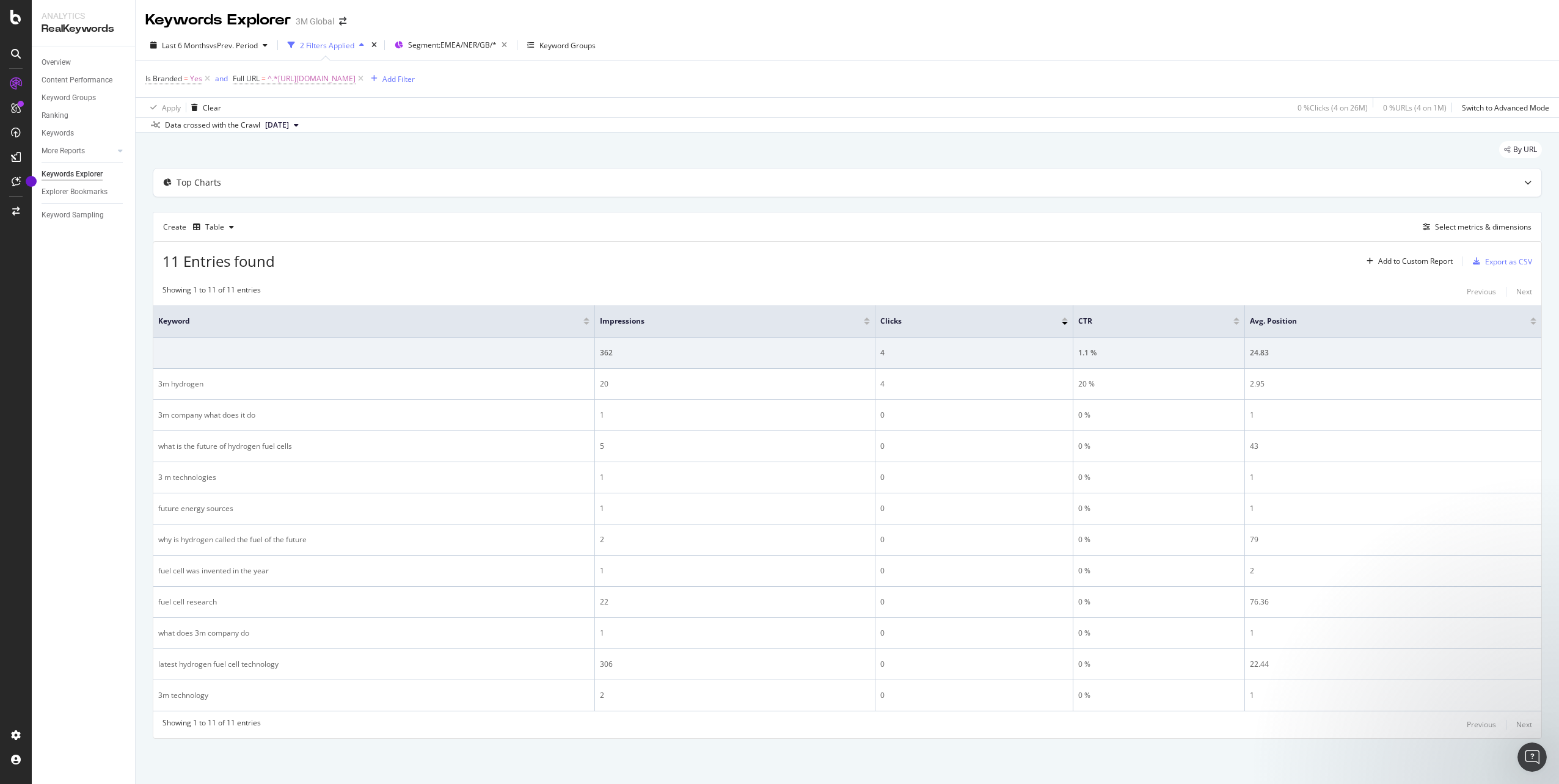
click at [1236, 323] on div at bounding box center [1235, 323] width 6 height 3
click at [197, 79] on span "Yes" at bounding box center [196, 79] width 13 height 17
click at [162, 129] on div "Cancel" at bounding box center [170, 133] width 38 height 11
click at [206, 79] on icon at bounding box center [207, 79] width 10 height 13
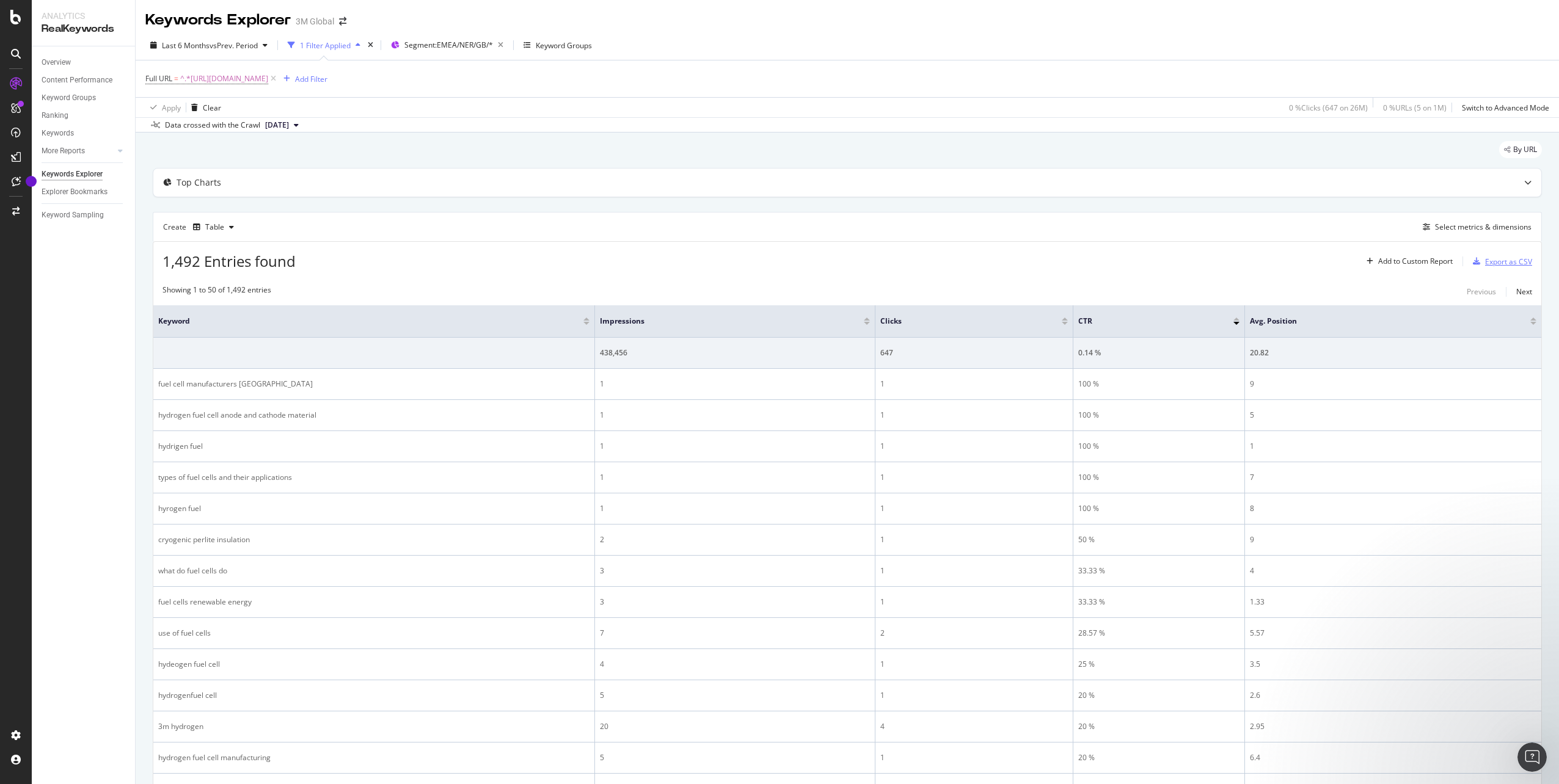
click at [1510, 267] on div "Export as CSV" at bounding box center [1500, 262] width 64 height 18
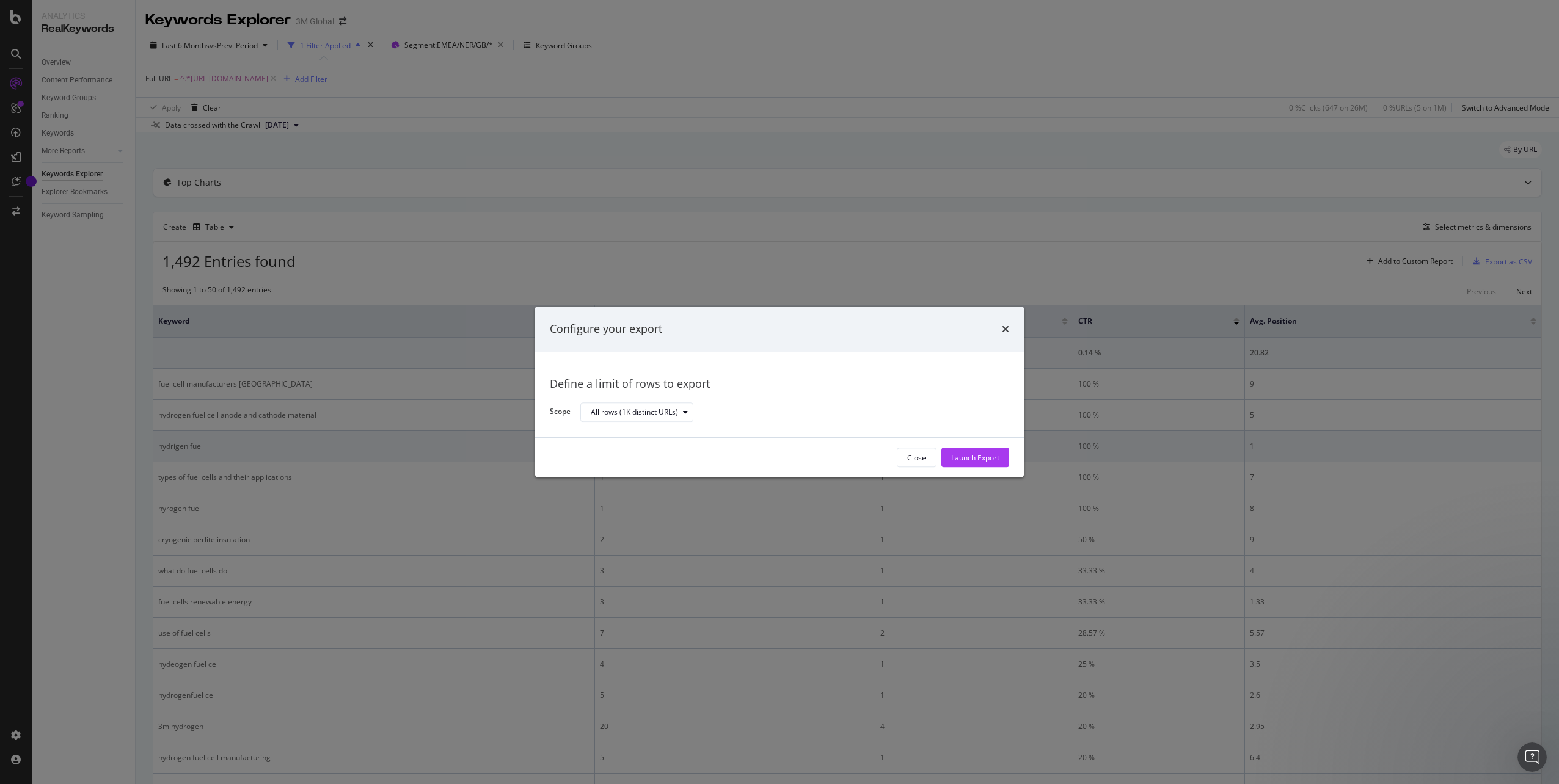
click at [922, 458] on div "Close" at bounding box center [916, 457] width 19 height 10
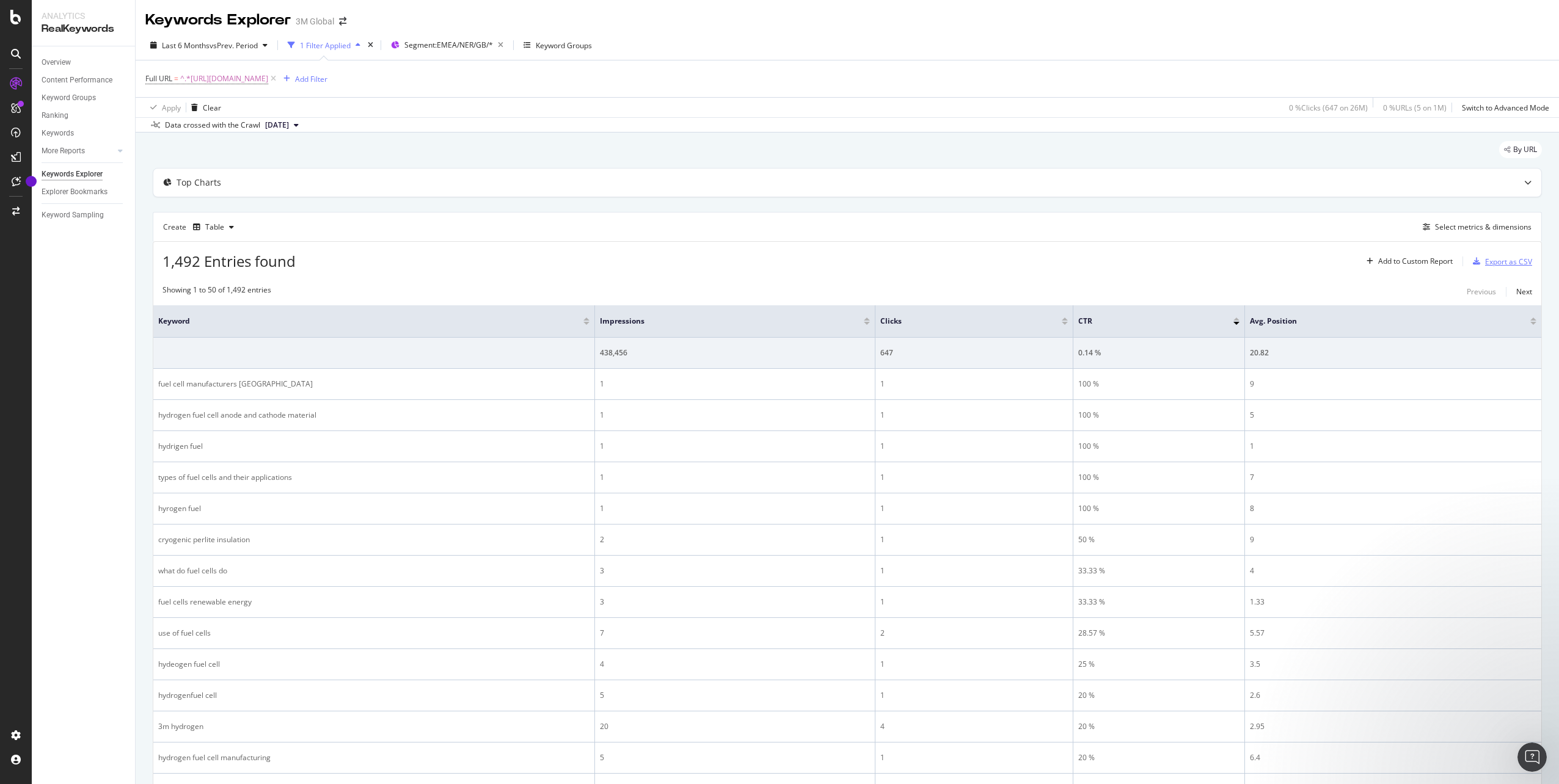
click at [1517, 265] on div "Export as CSV" at bounding box center [1508, 262] width 47 height 10
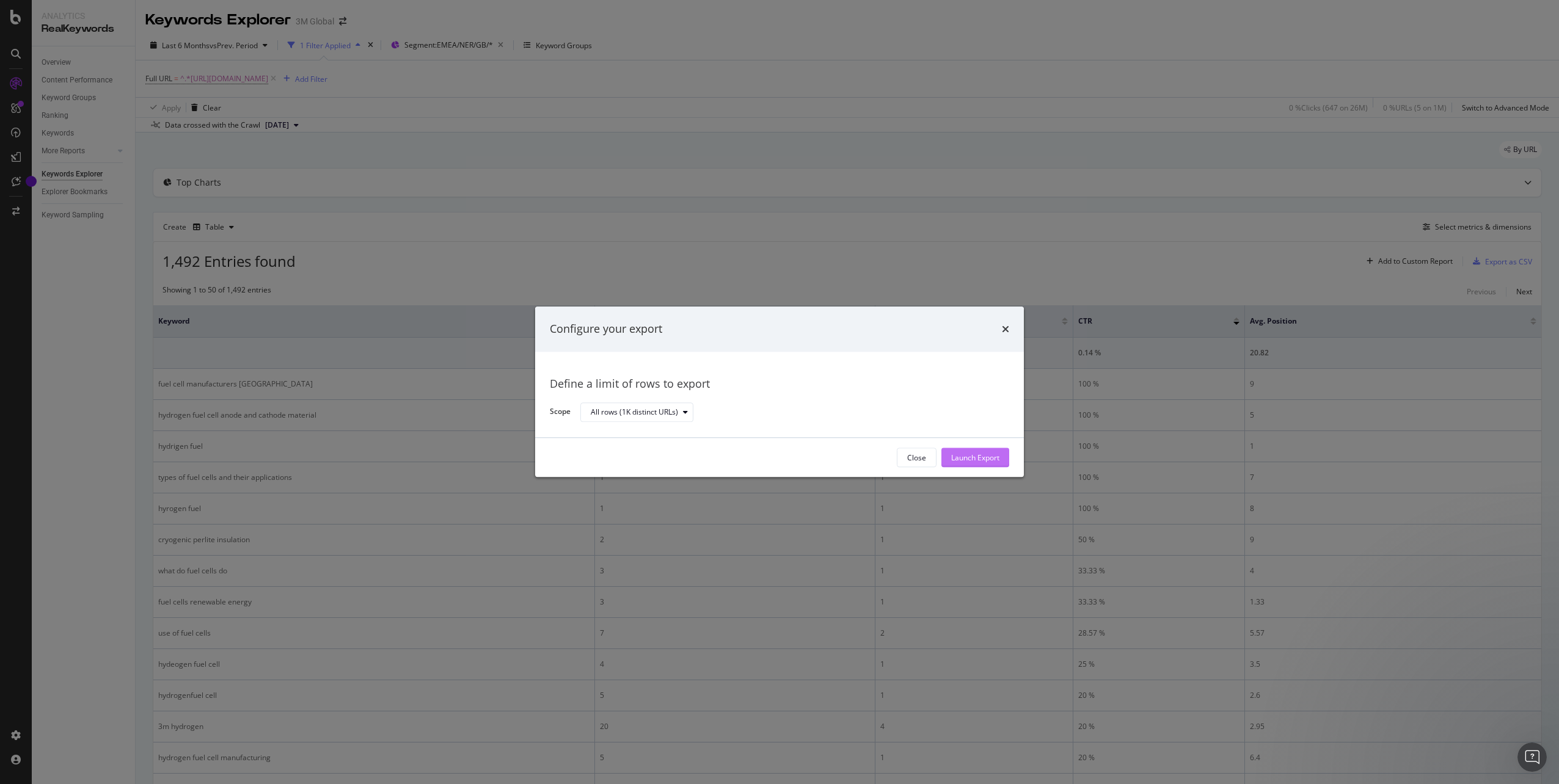
click at [972, 460] on div "Launch Export" at bounding box center [976, 457] width 48 height 10
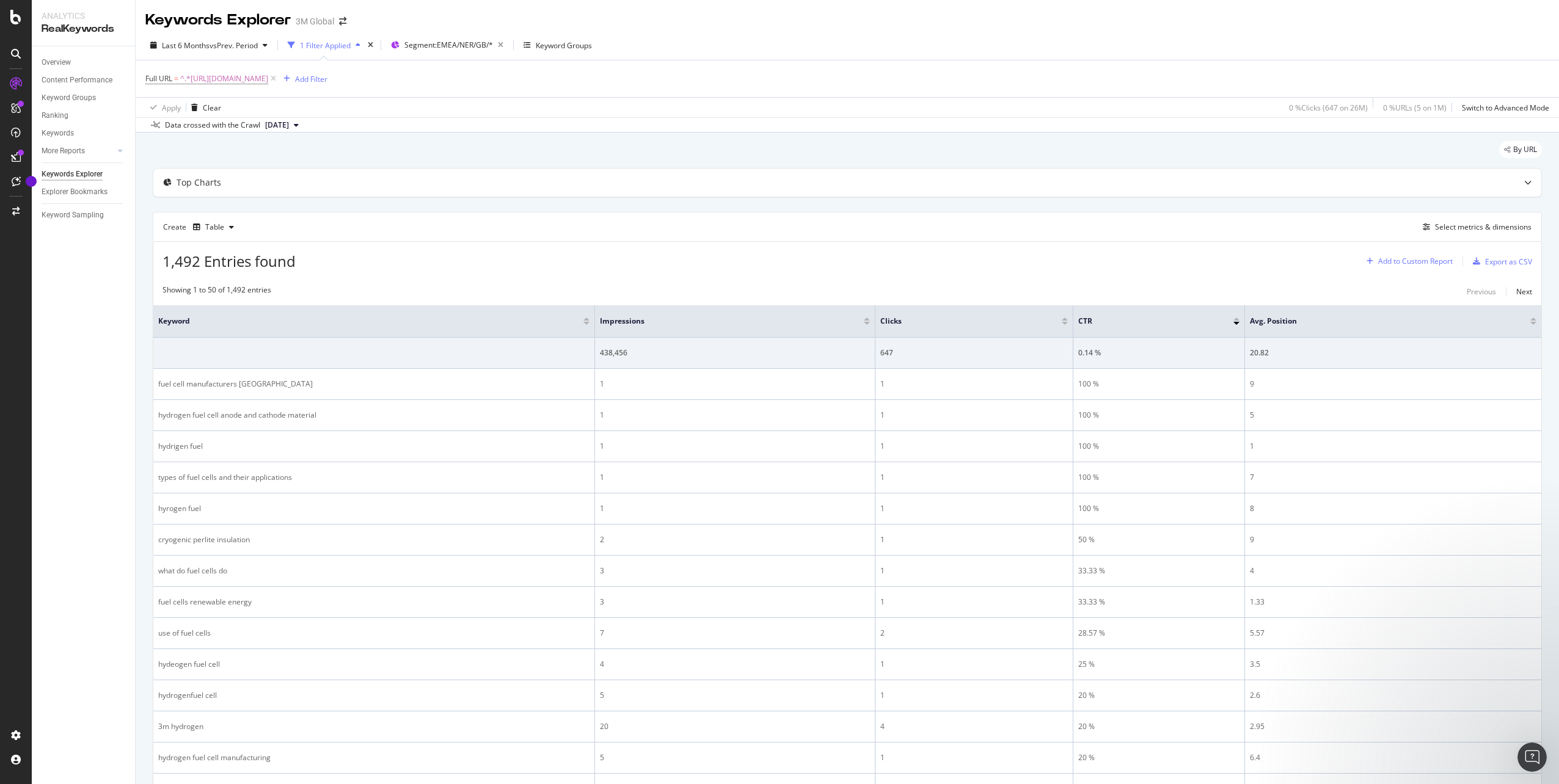
click at [1424, 260] on div "Add to Custom Report" at bounding box center [1415, 261] width 74 height 8
click at [1460, 228] on div "Select metrics & dimensions" at bounding box center [1483, 227] width 96 height 10
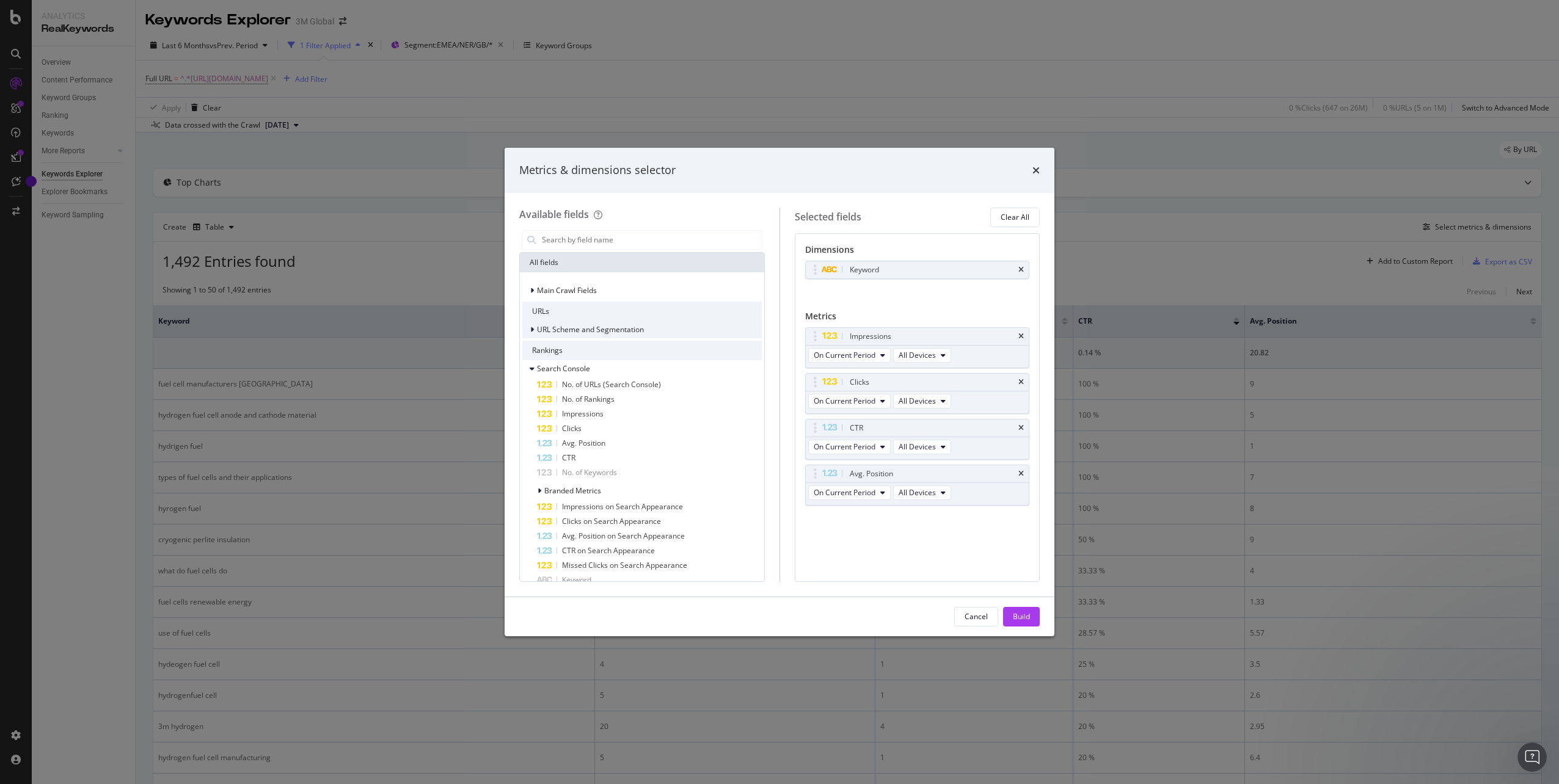
click at [534, 330] on div "modal" at bounding box center [533, 329] width 8 height 13
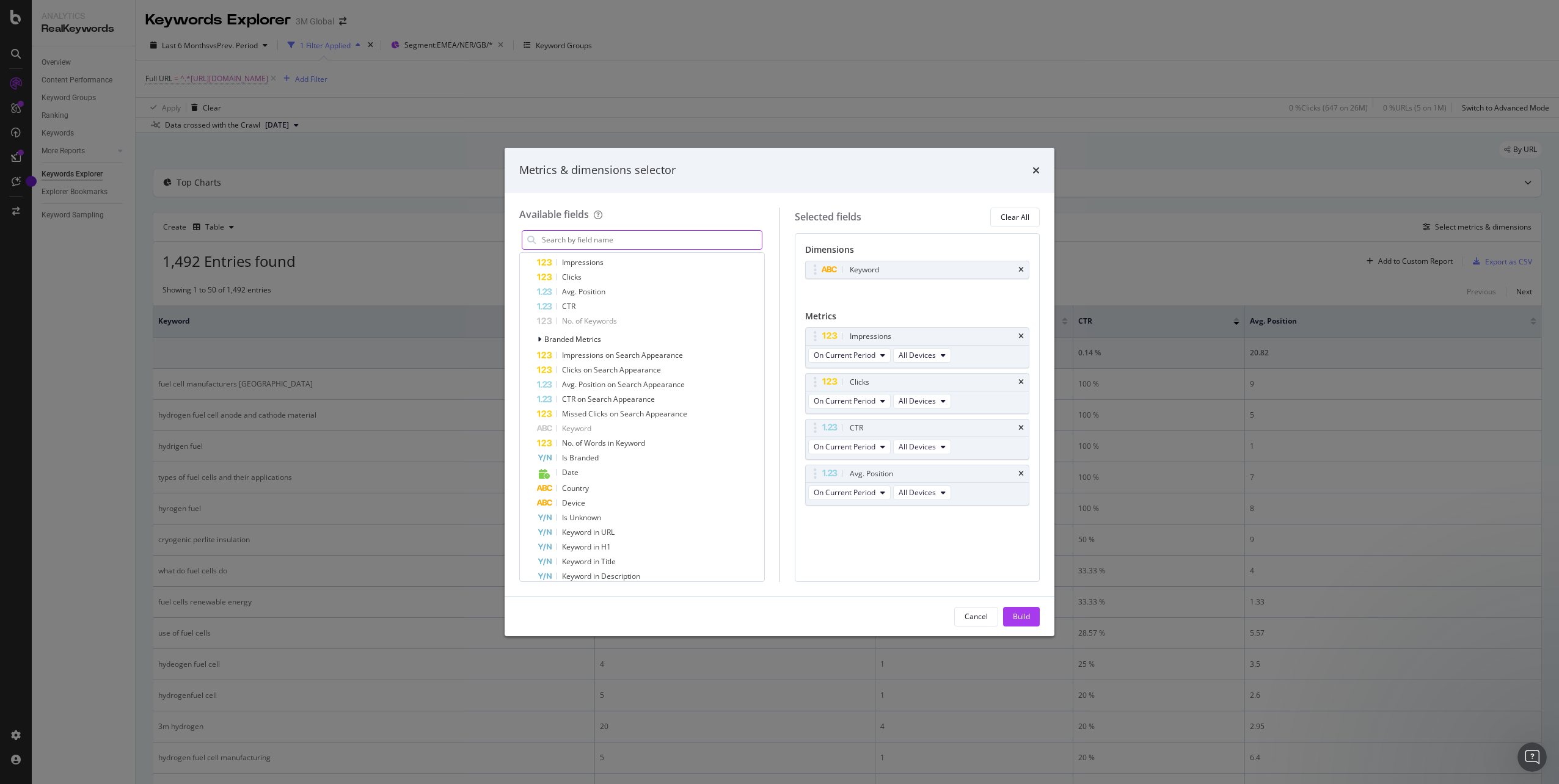
scroll to position [428, 0]
click at [603, 237] on input "modal" at bounding box center [651, 240] width 222 height 18
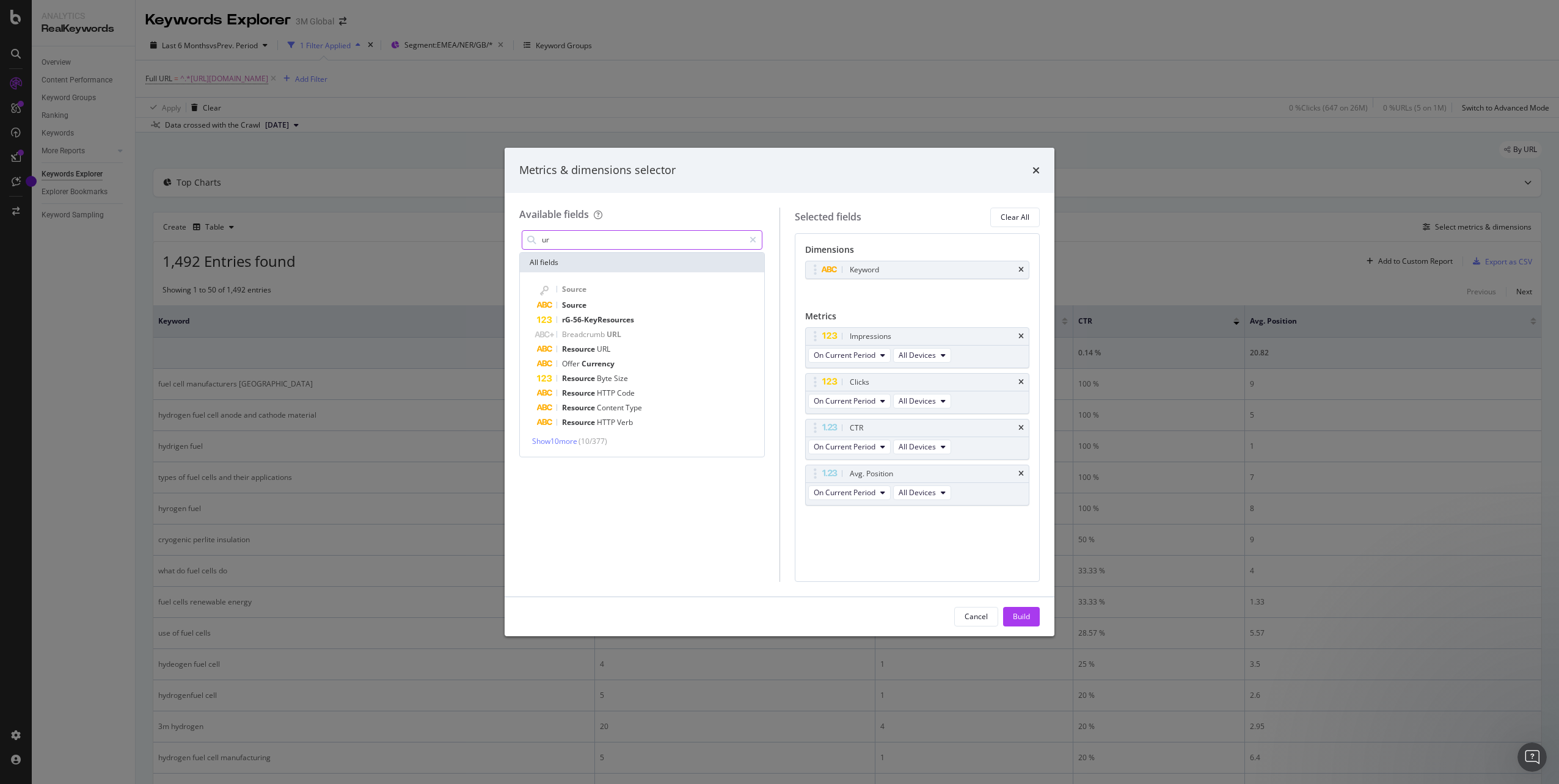
scroll to position [0, 0]
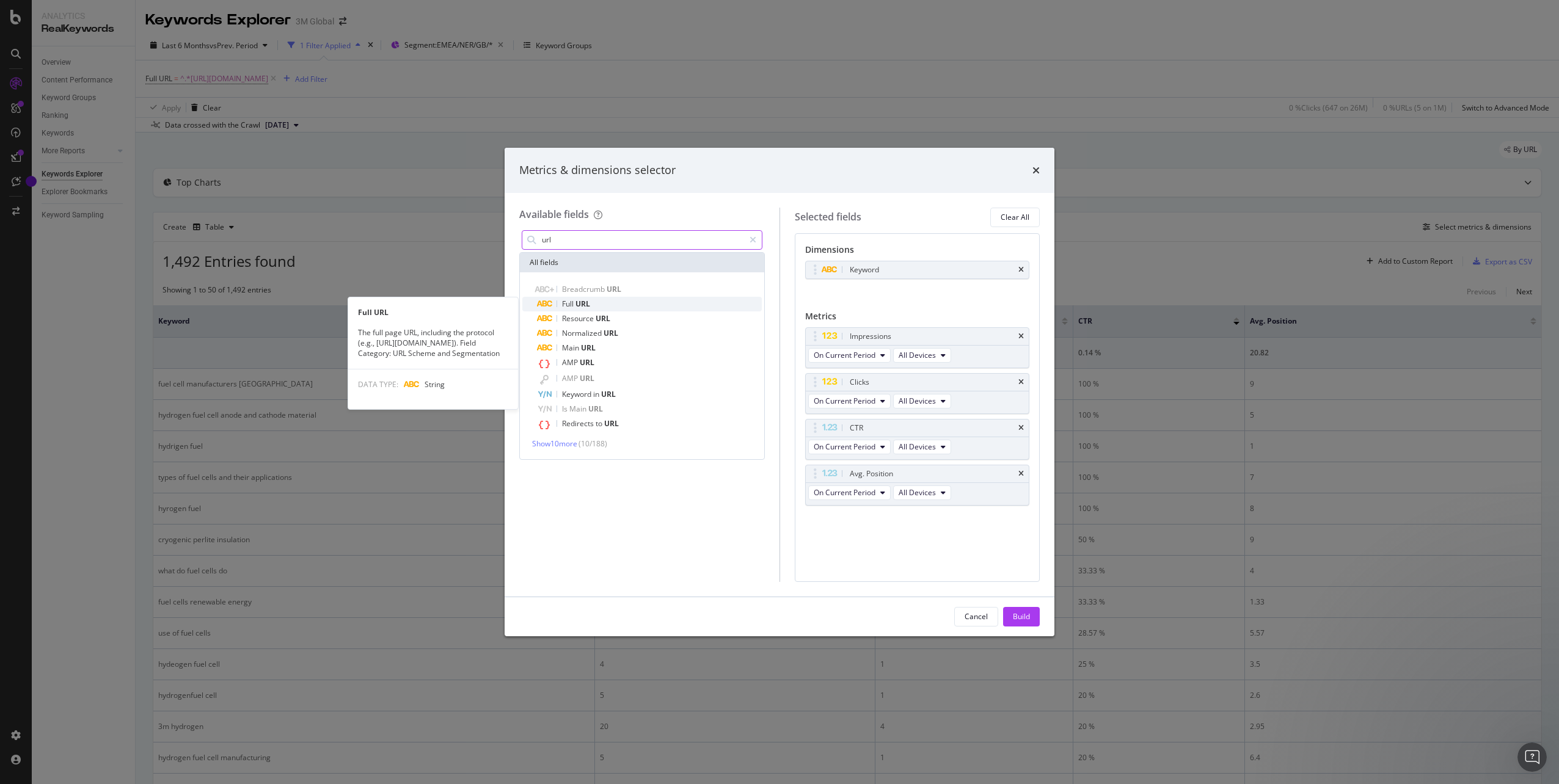
type input "url"
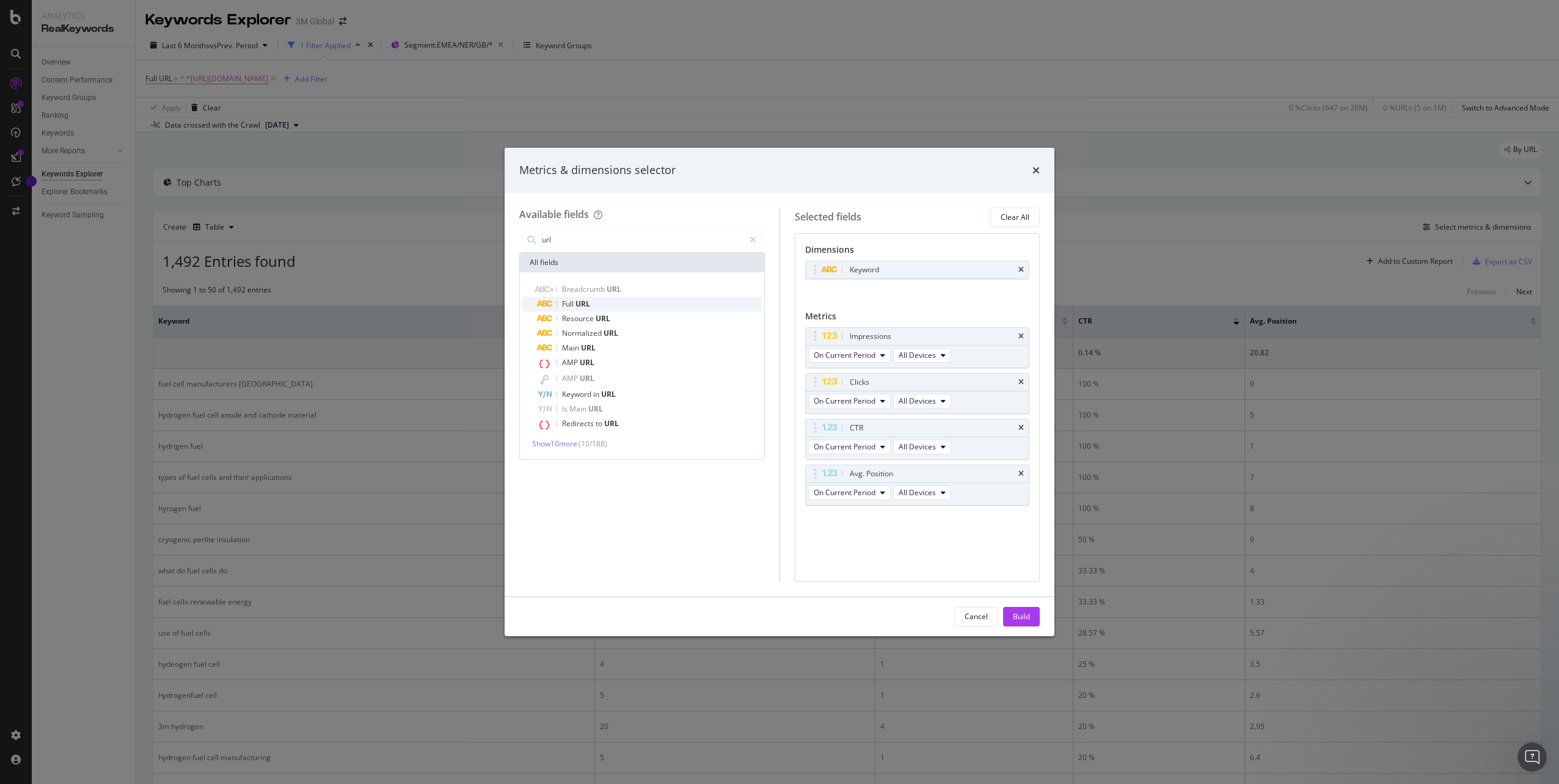
click at [604, 303] on div "Full URL" at bounding box center [649, 304] width 225 height 15
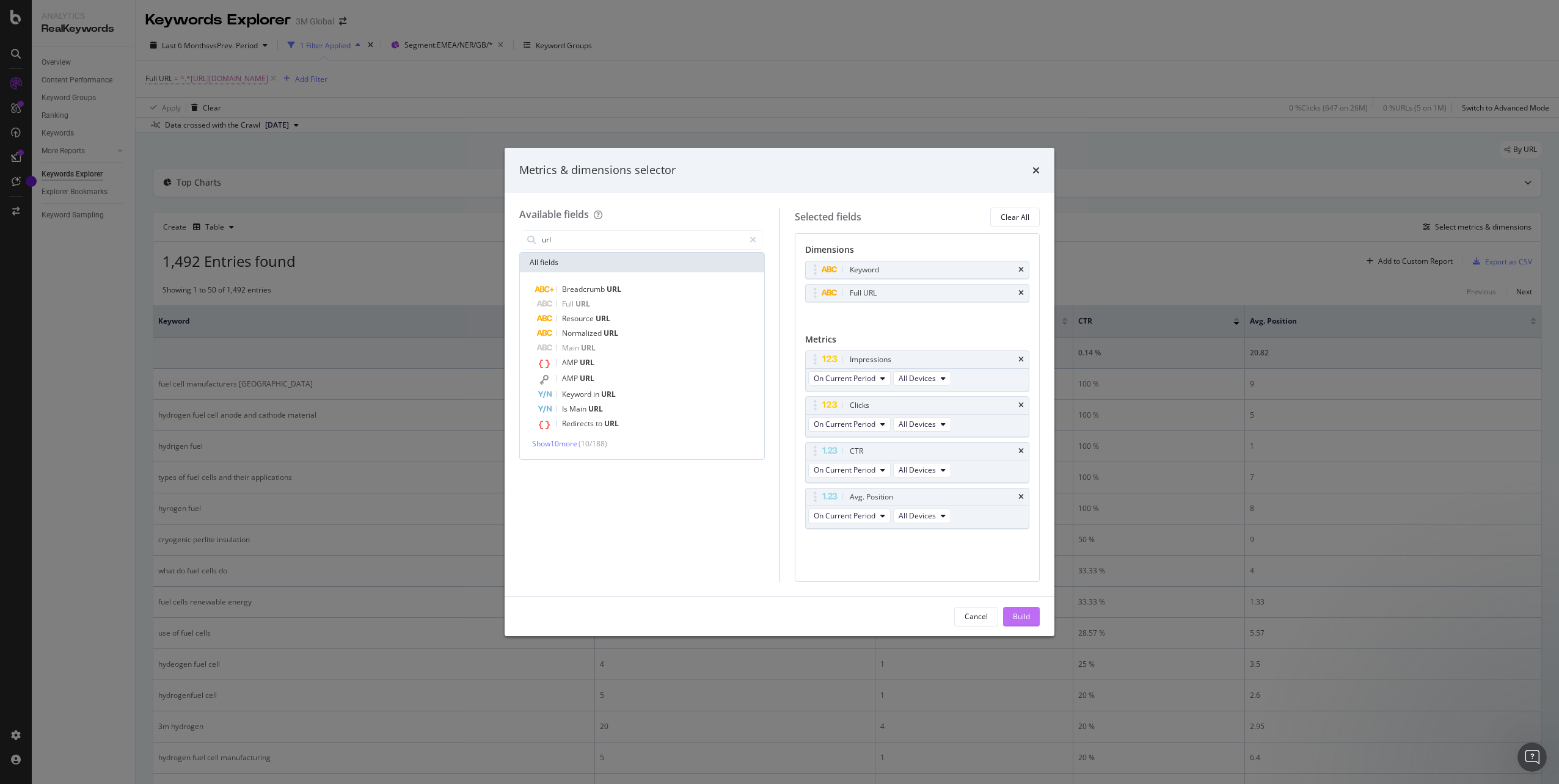
click at [1018, 614] on div "Build" at bounding box center [1022, 616] width 17 height 10
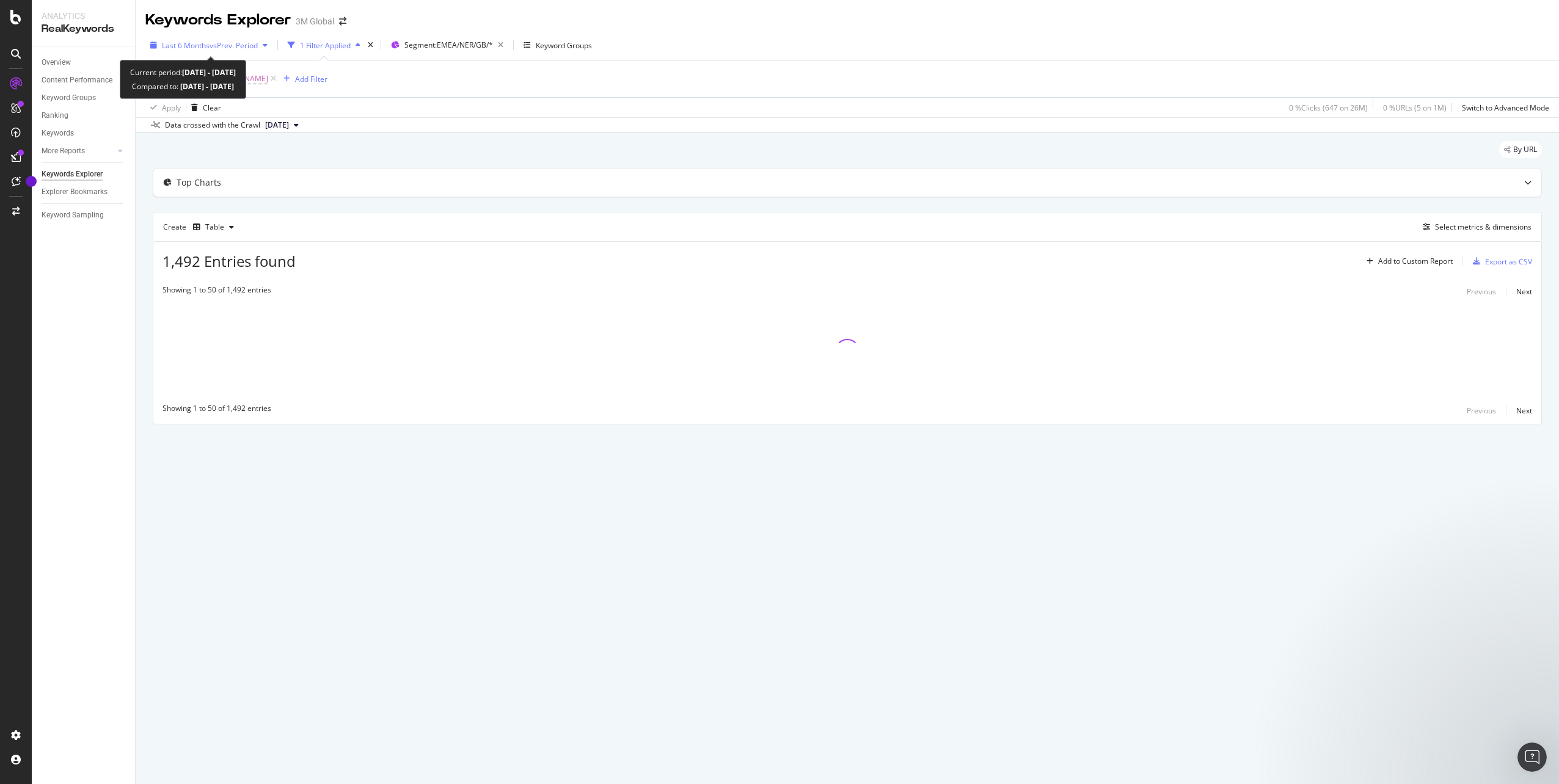
click at [252, 43] on span "vs Prev. Period" at bounding box center [234, 45] width 48 height 10
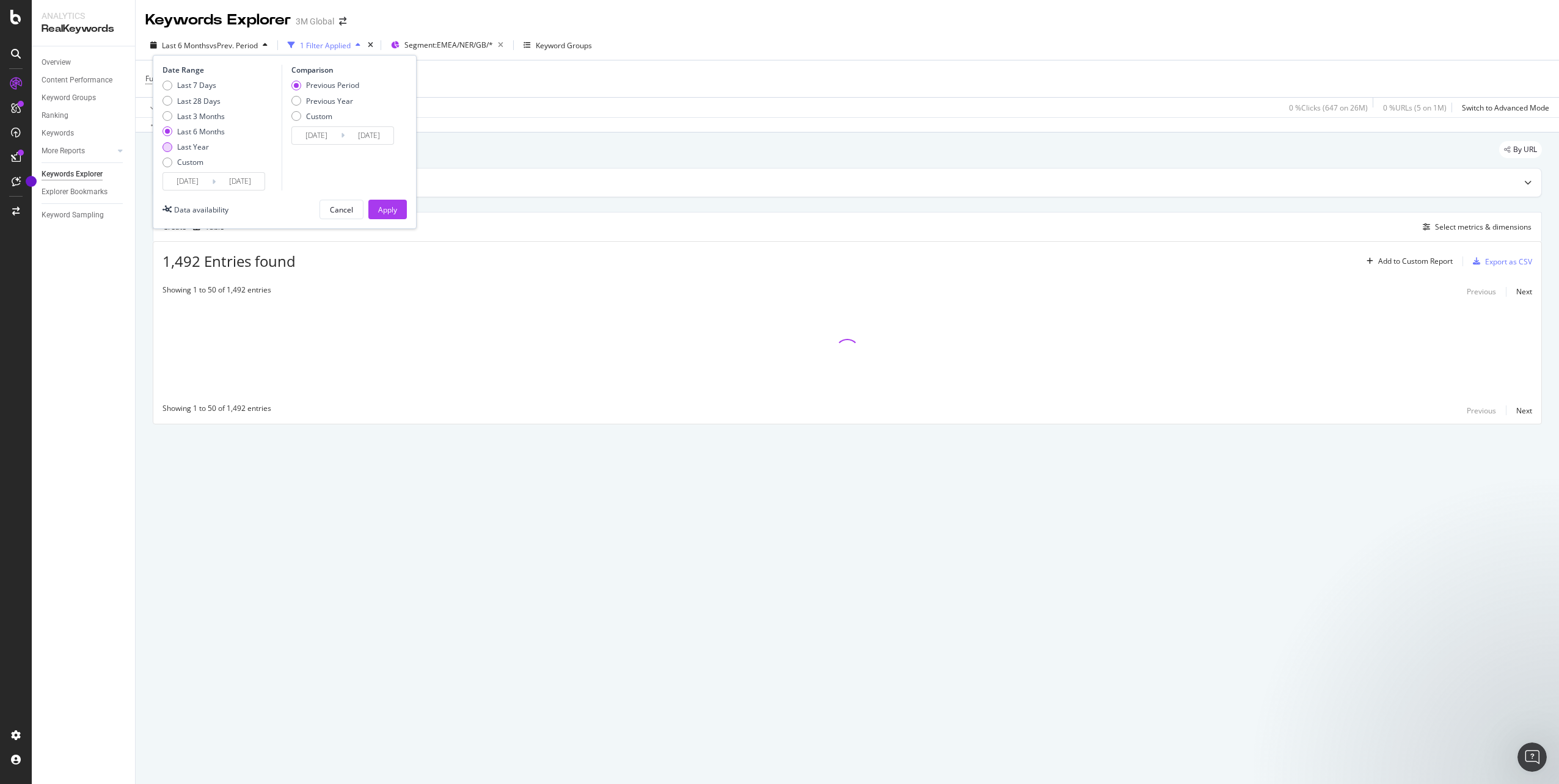
click at [171, 150] on div "Last Year" at bounding box center [167, 147] width 10 height 10
type input "[DATE]"
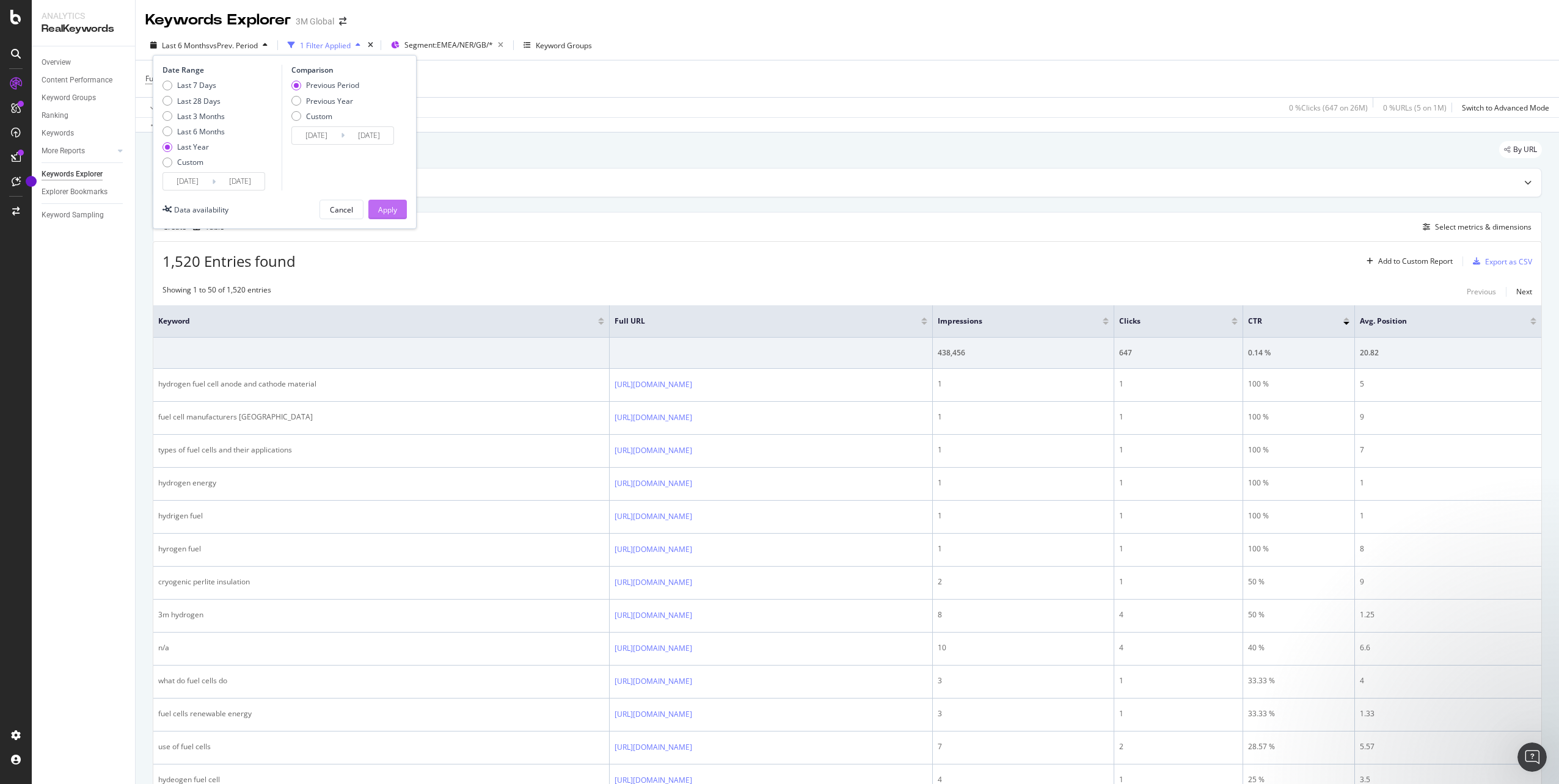
click at [395, 208] on div "Apply" at bounding box center [387, 210] width 19 height 10
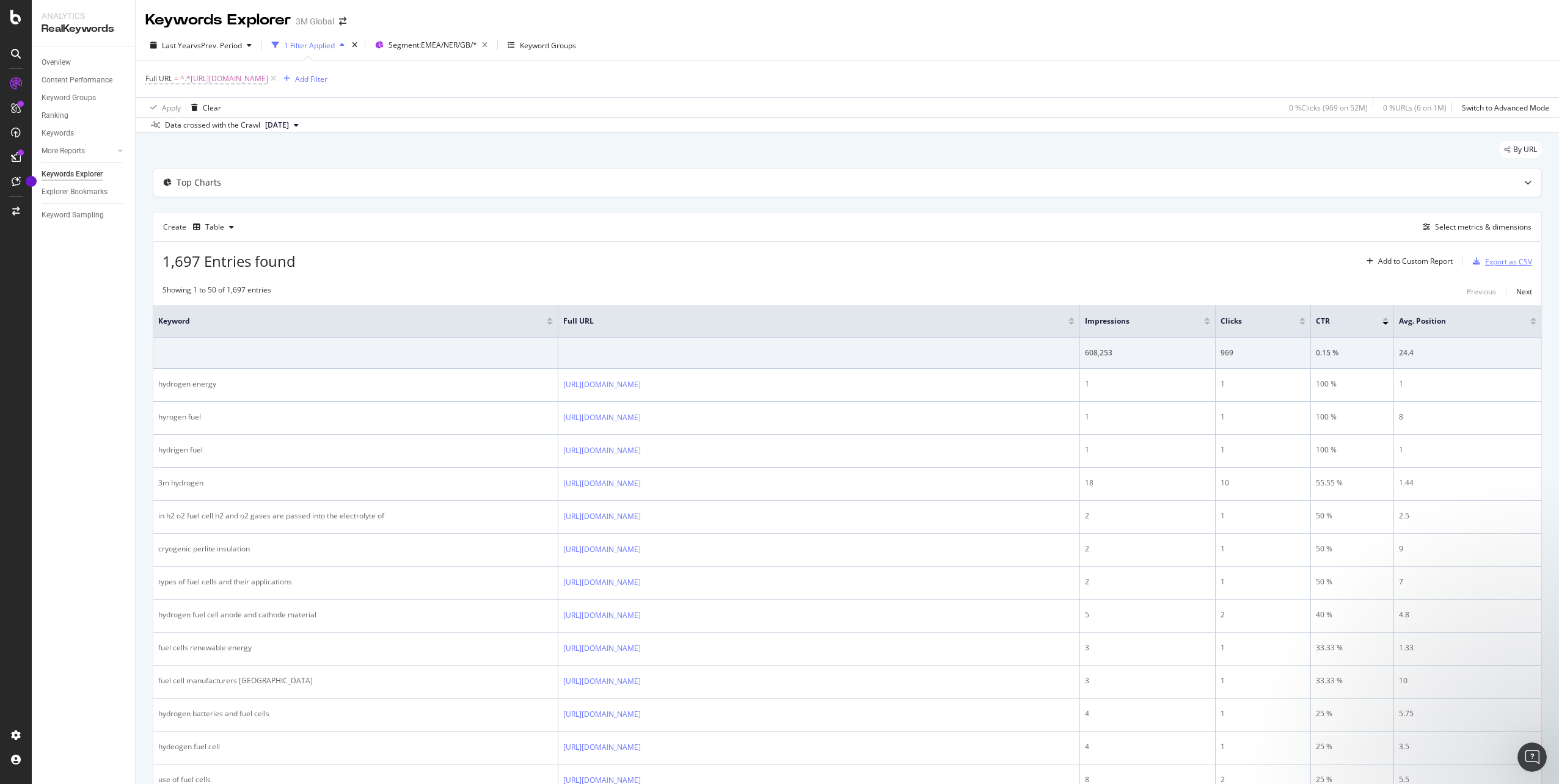
click at [1494, 257] on div "Export as CSV" at bounding box center [1508, 262] width 47 height 10
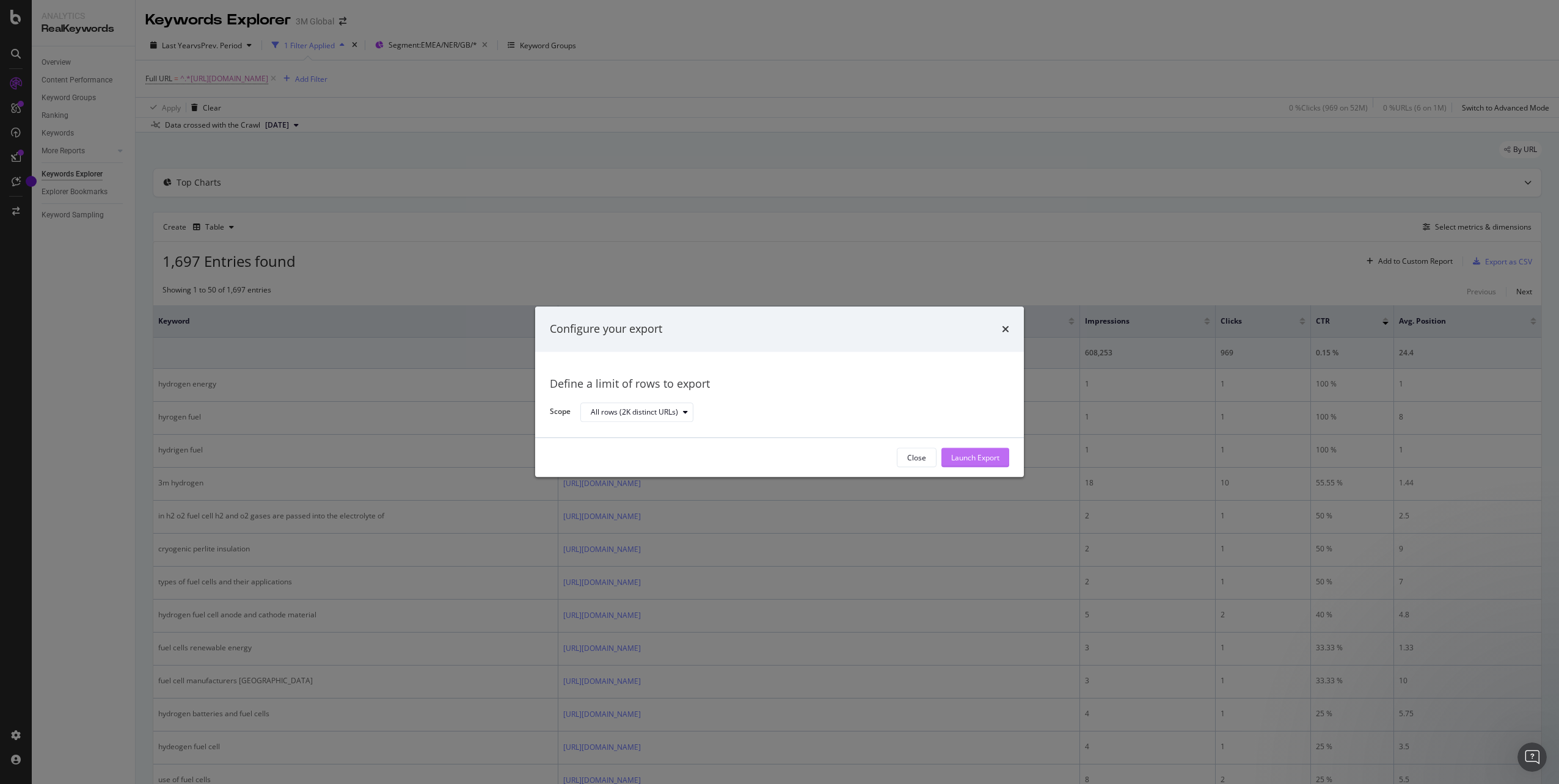
click at [968, 452] on div "Launch Export" at bounding box center [976, 457] width 48 height 10
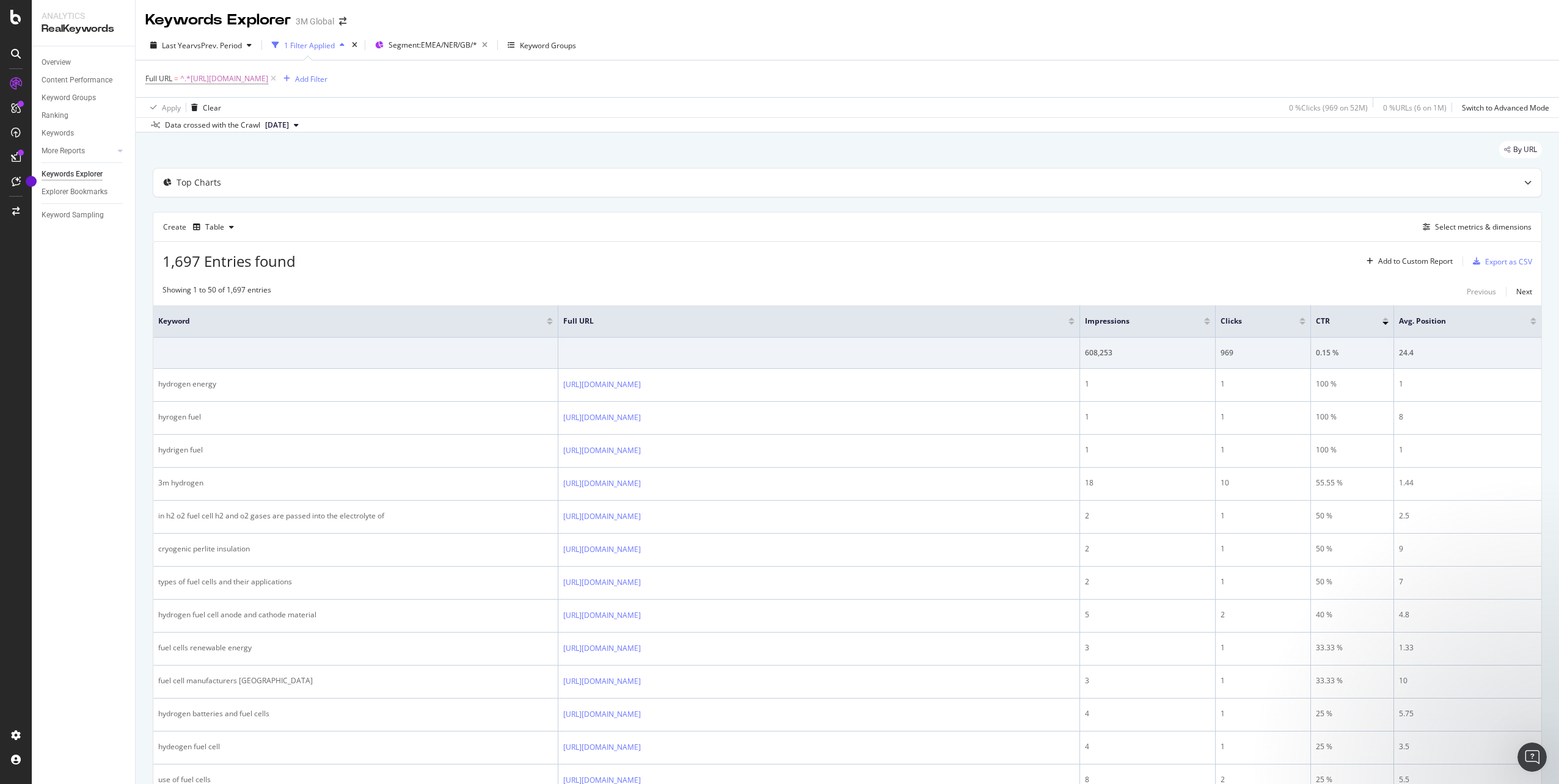
click at [90, 725] on div "Overview Content Performance Keyword Groups Ranking Keywords More Reports Count…" at bounding box center [83, 415] width 103 height 738
